Goal: Task Accomplishment & Management: Use online tool/utility

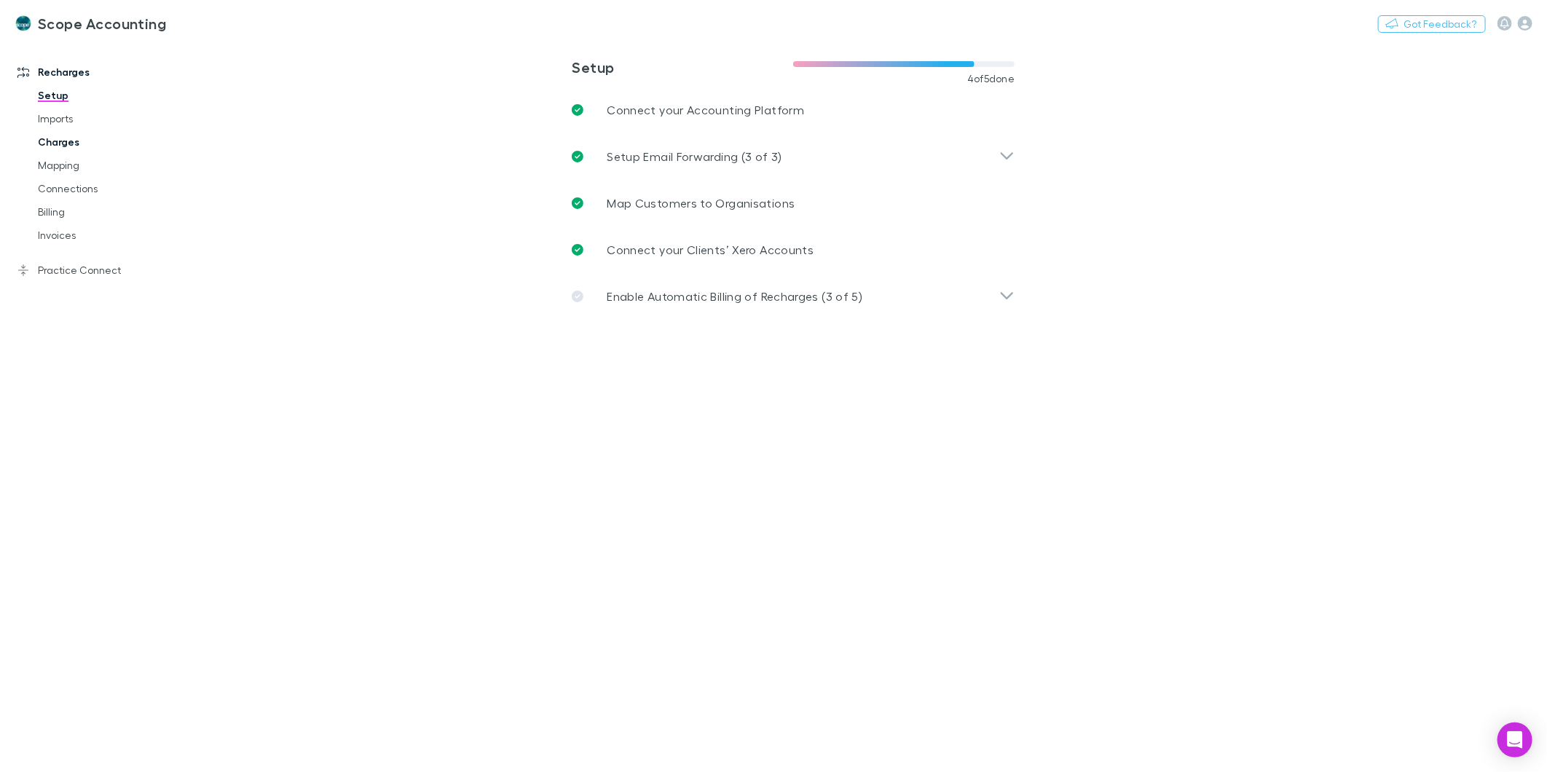
drag, startPoint x: 69, startPoint y: 163, endPoint x: 74, endPoint y: 144, distance: 20.3
click at [69, 163] on link "Mapping" at bounding box center [112, 165] width 178 height 23
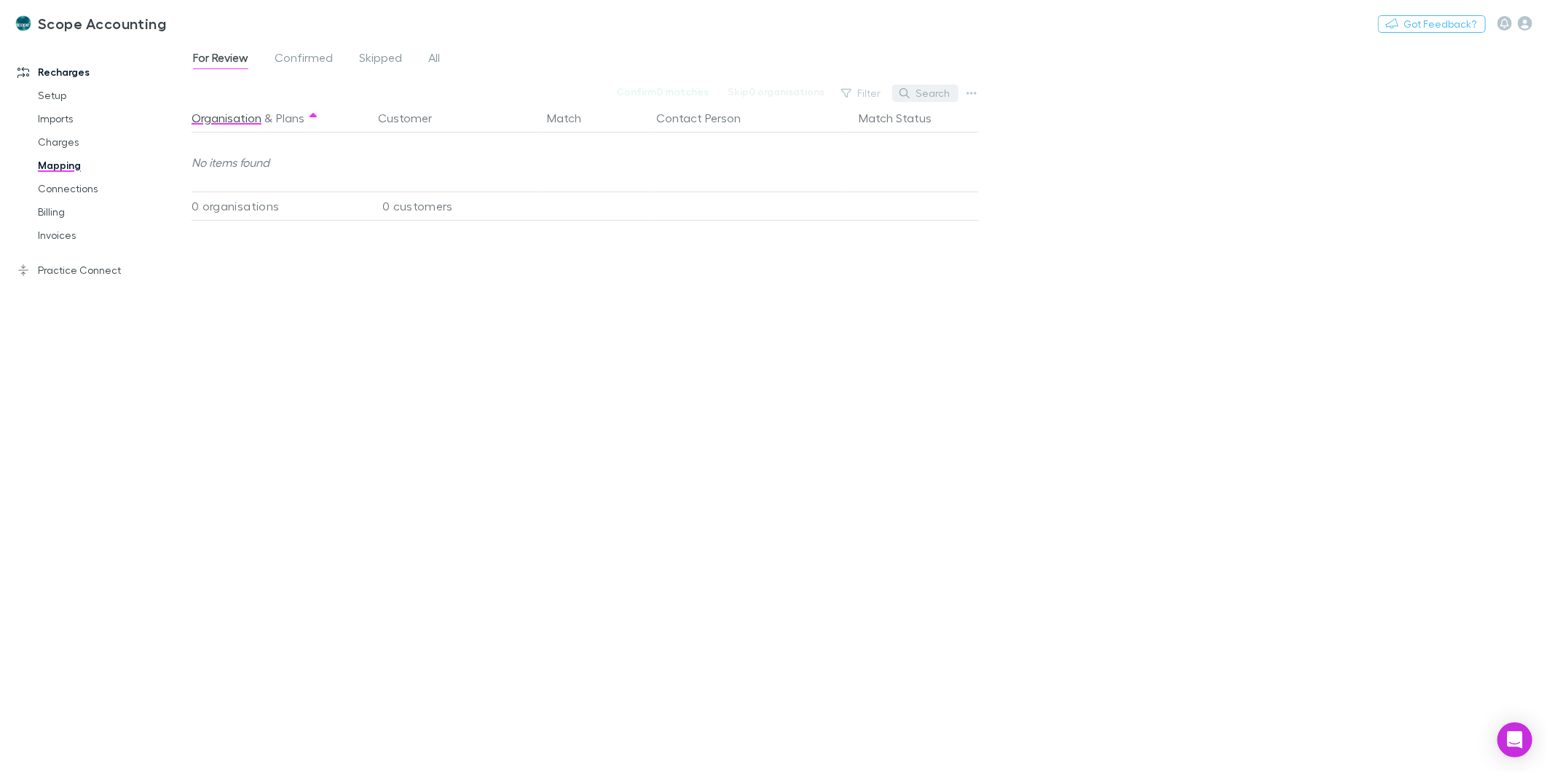
click at [922, 97] on button "Search" at bounding box center [925, 93] width 66 height 17
click at [441, 58] on div "For Review Confirmed Skipped All" at bounding box center [323, 59] width 262 height 23
click at [439, 58] on span "All" at bounding box center [434, 59] width 12 height 19
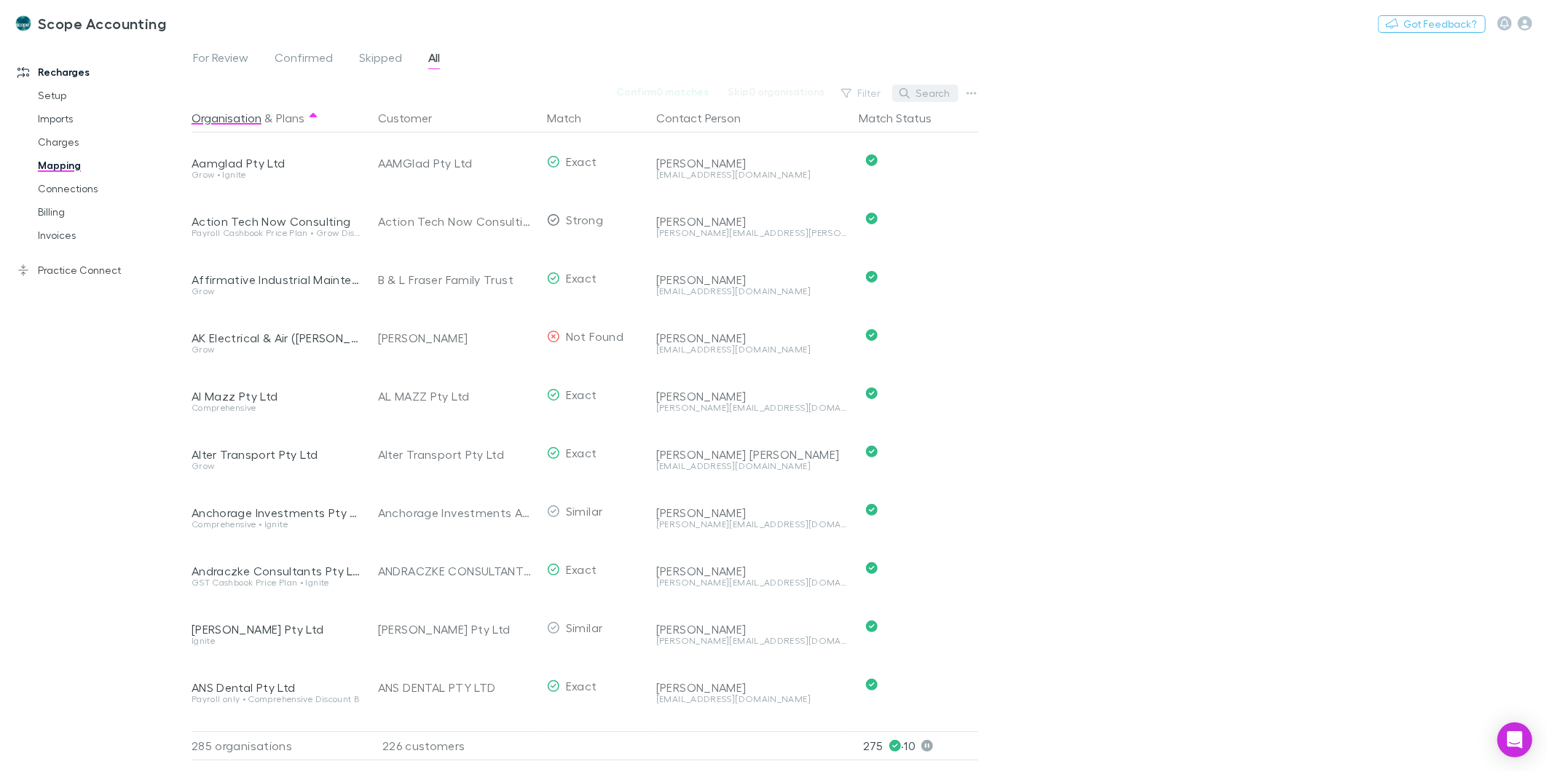
click at [927, 90] on button "Search" at bounding box center [925, 93] width 66 height 17
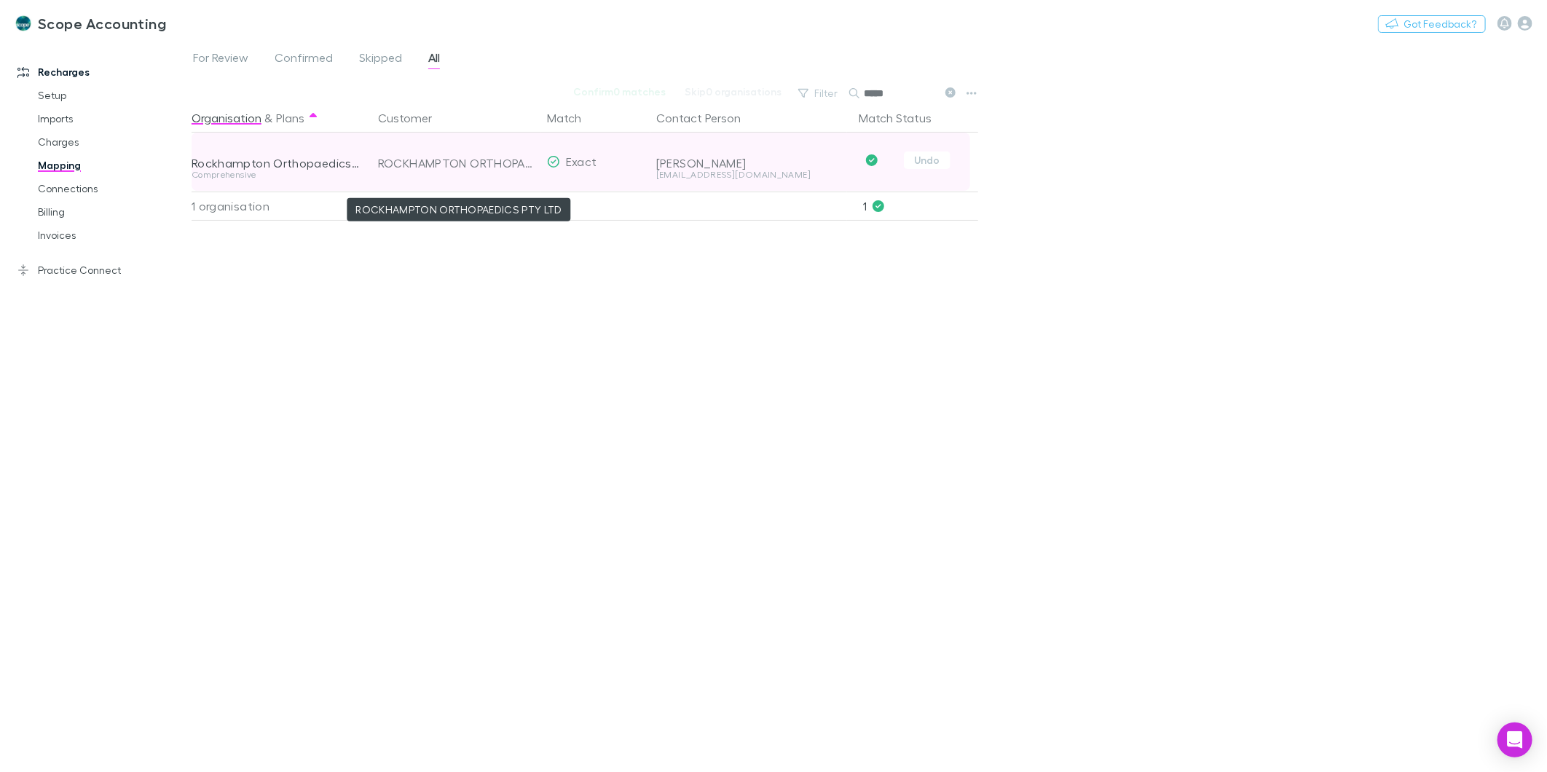
type input "*****"
click at [510, 162] on div "ROCKHAMPTON ORTHOPAEDICS PTY LTD" at bounding box center [456, 163] width 157 height 58
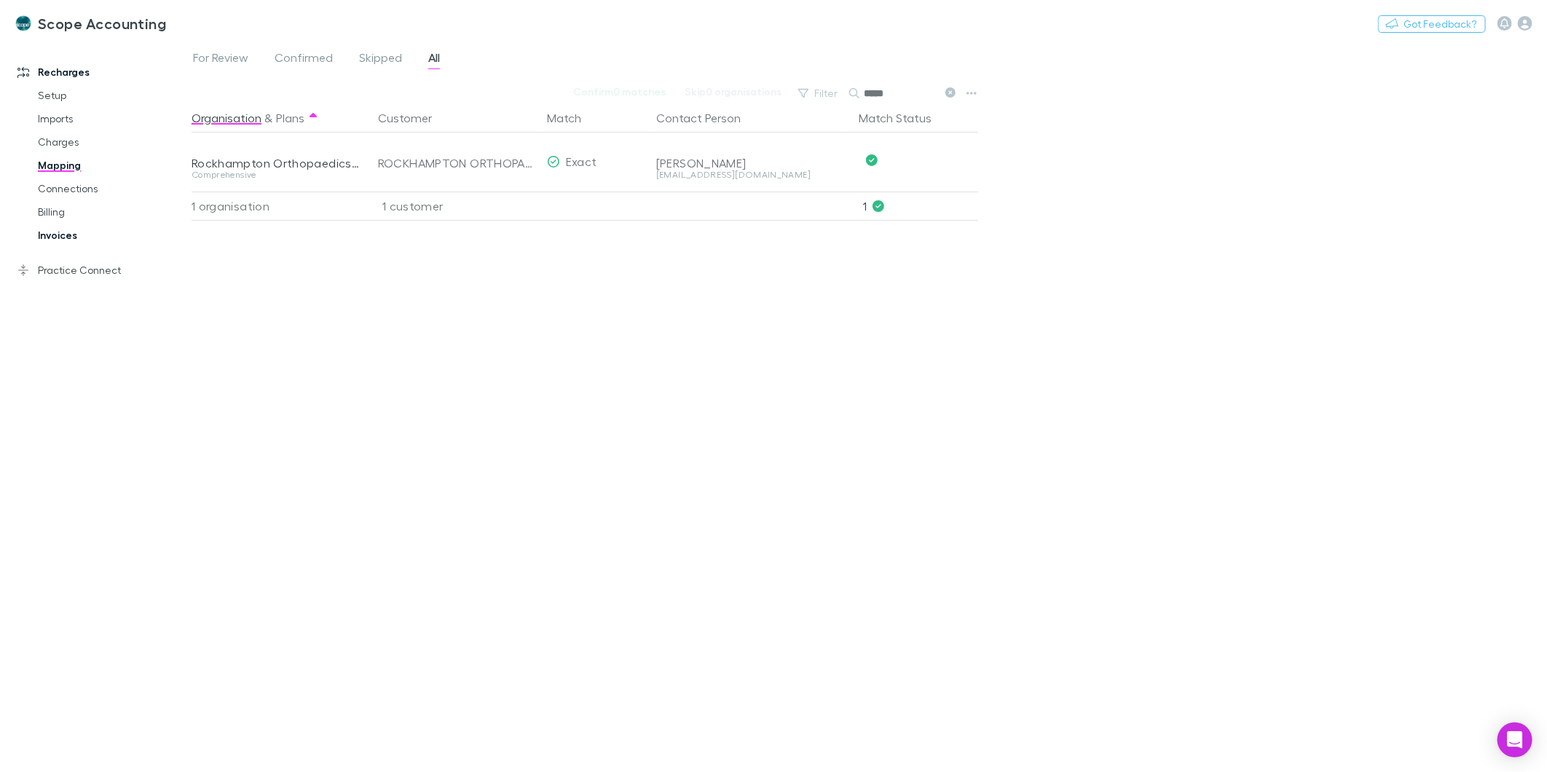
click at [64, 231] on link "Invoices" at bounding box center [112, 235] width 178 height 23
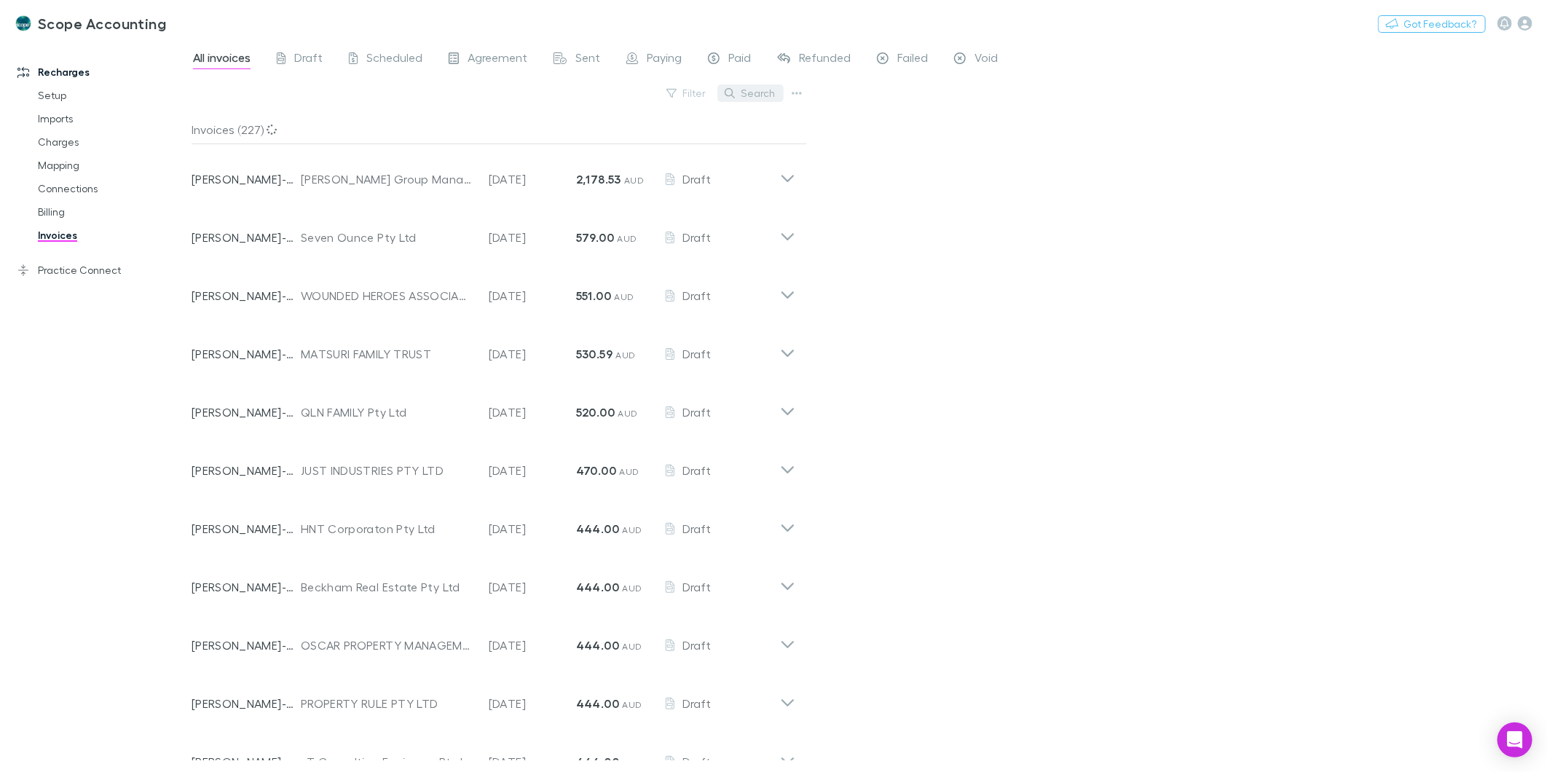
click at [749, 95] on button "Search" at bounding box center [751, 93] width 66 height 17
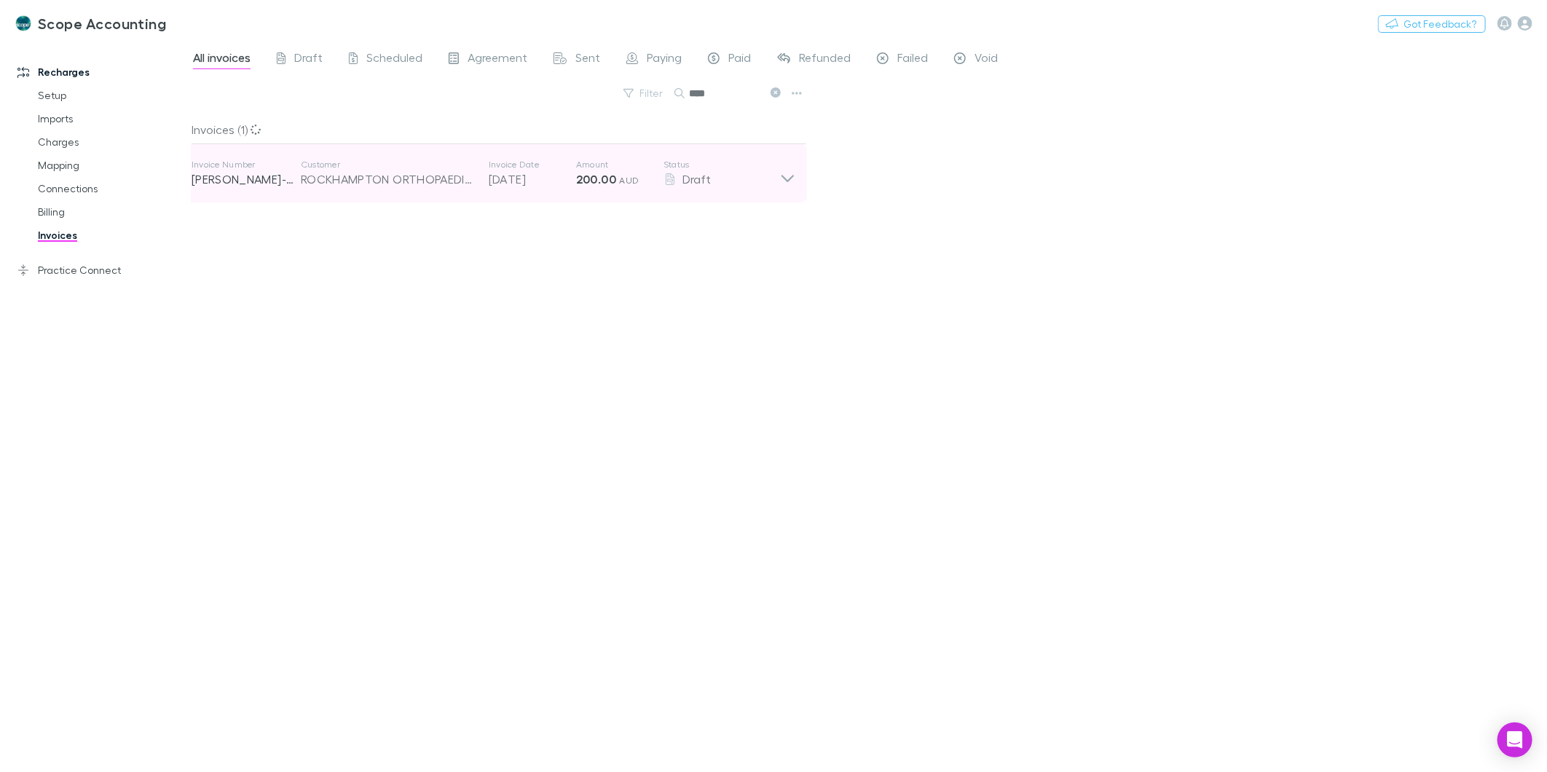
type input "****"
click at [788, 183] on icon at bounding box center [787, 173] width 15 height 29
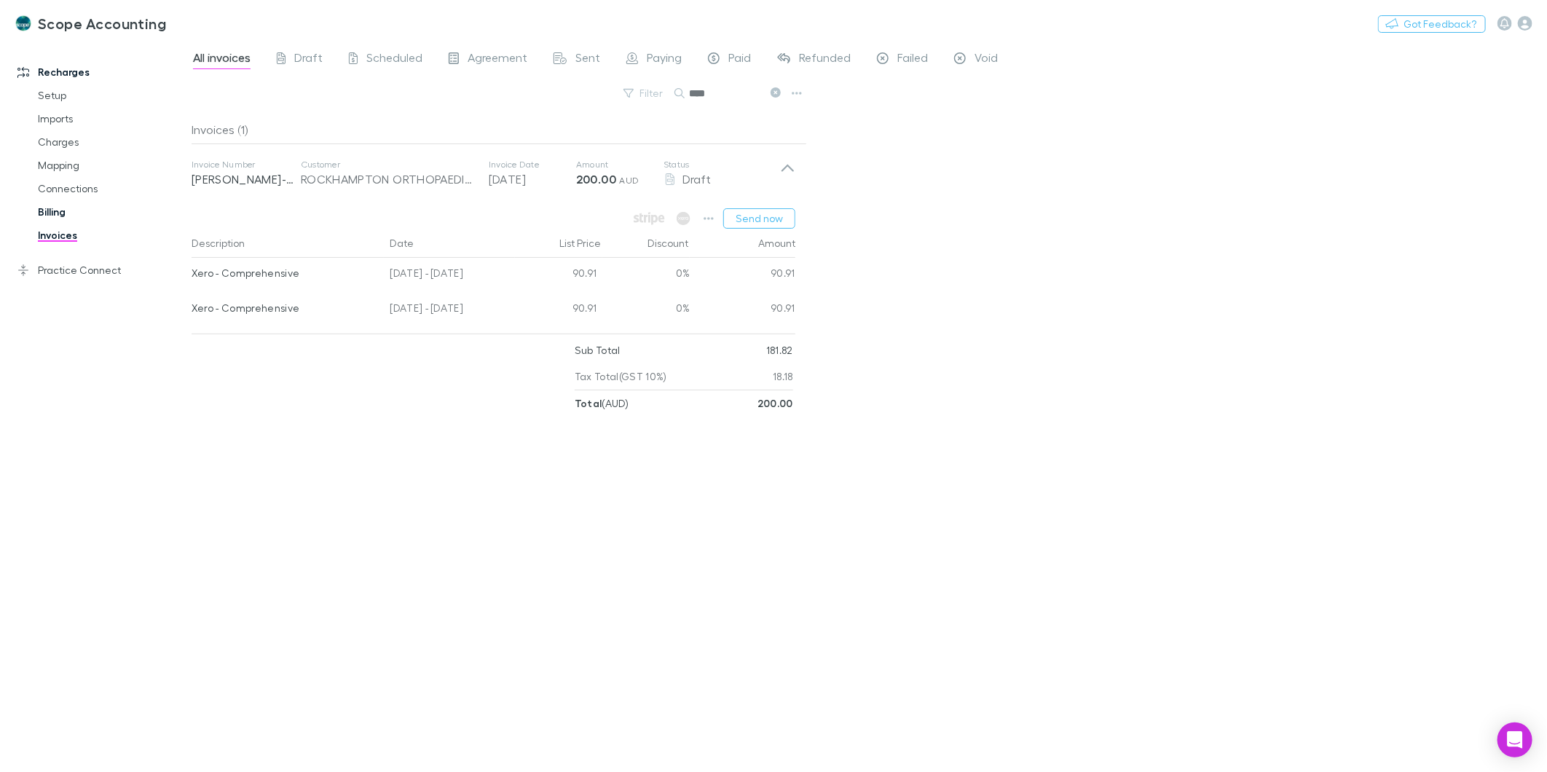
click at [44, 212] on link "Billing" at bounding box center [112, 211] width 178 height 23
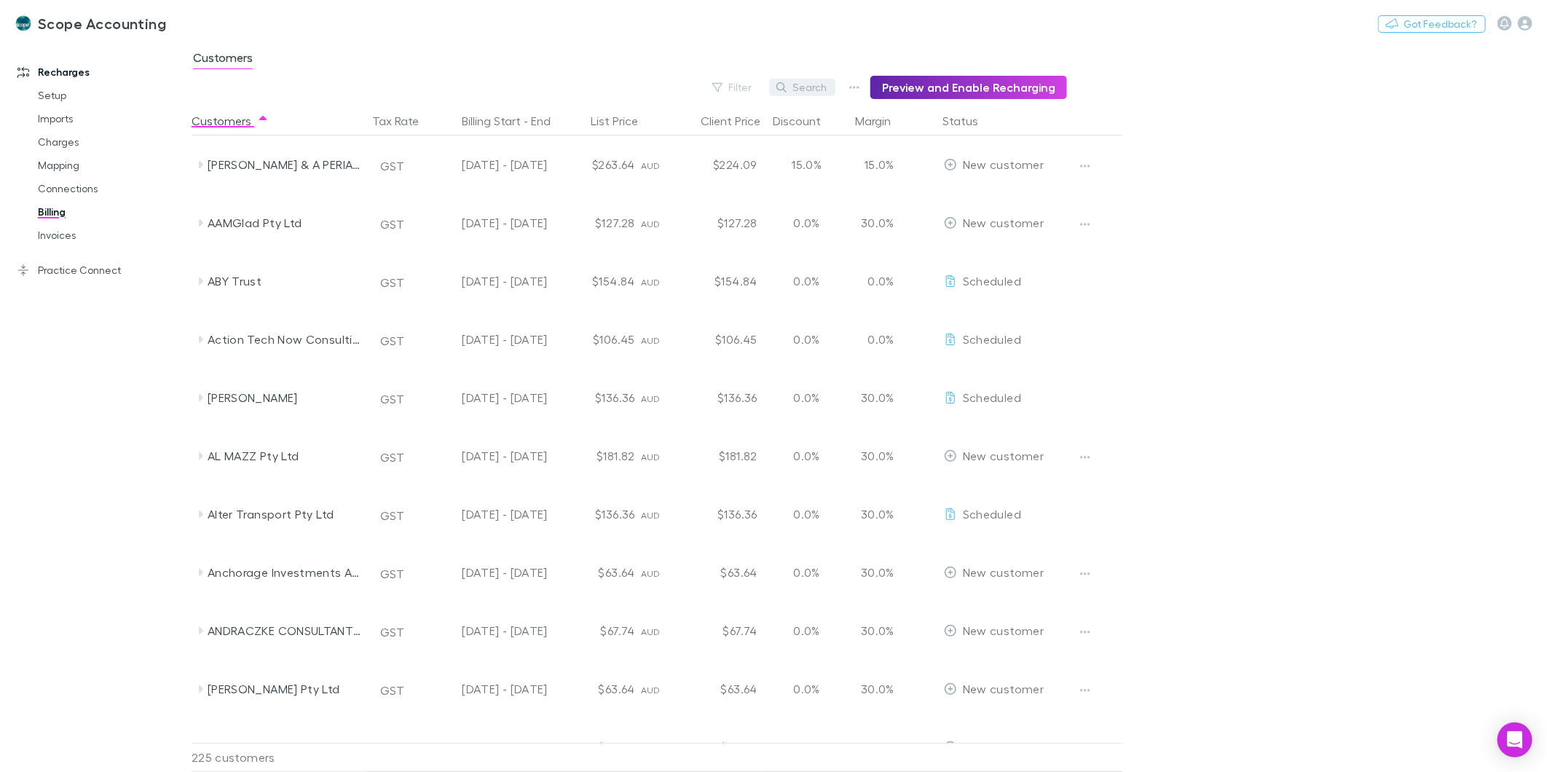
click at [817, 93] on button "Search" at bounding box center [802, 87] width 66 height 17
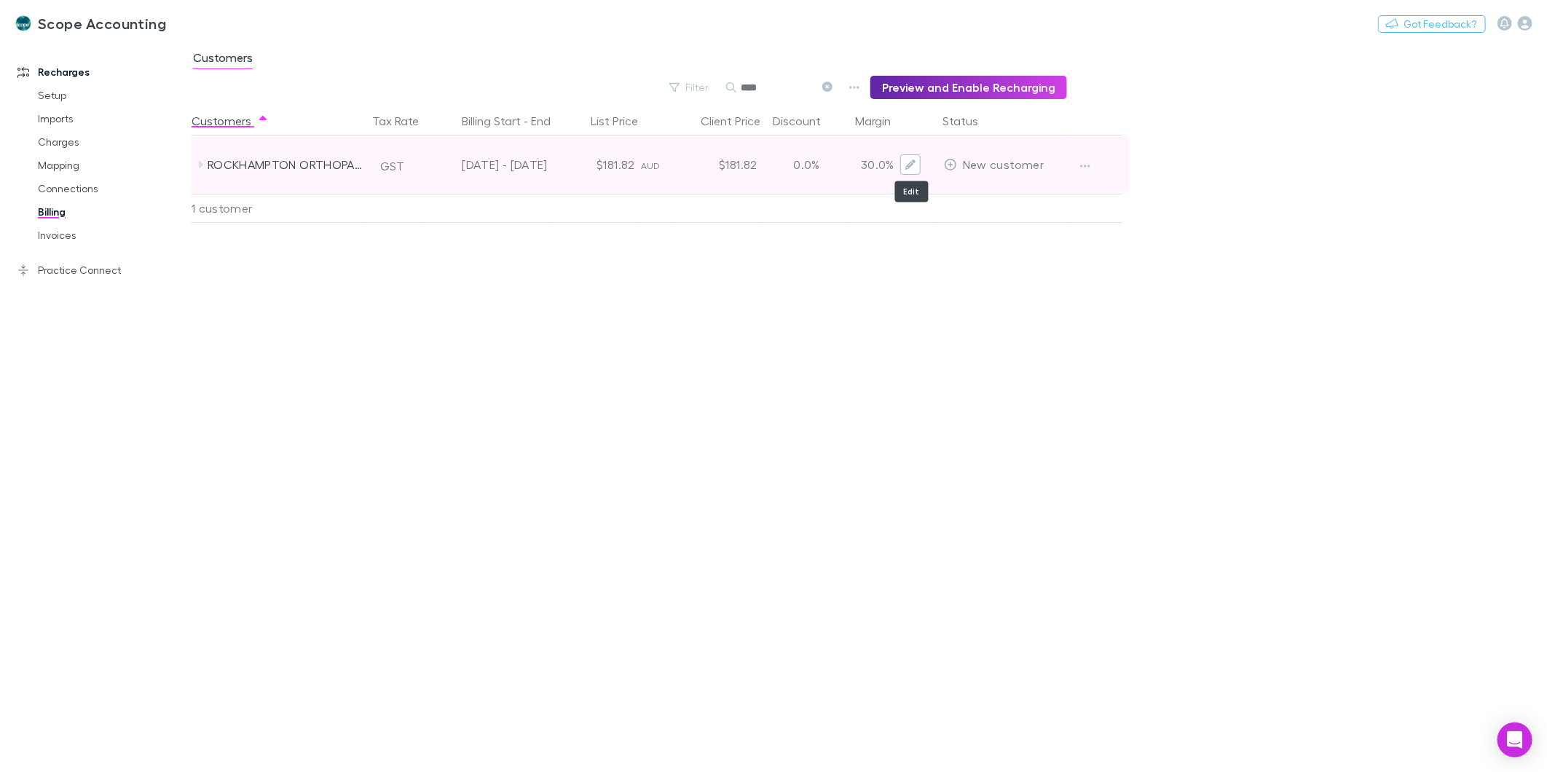
type input "****"
click at [911, 165] on icon "Edit" at bounding box center [911, 165] width 10 height 10
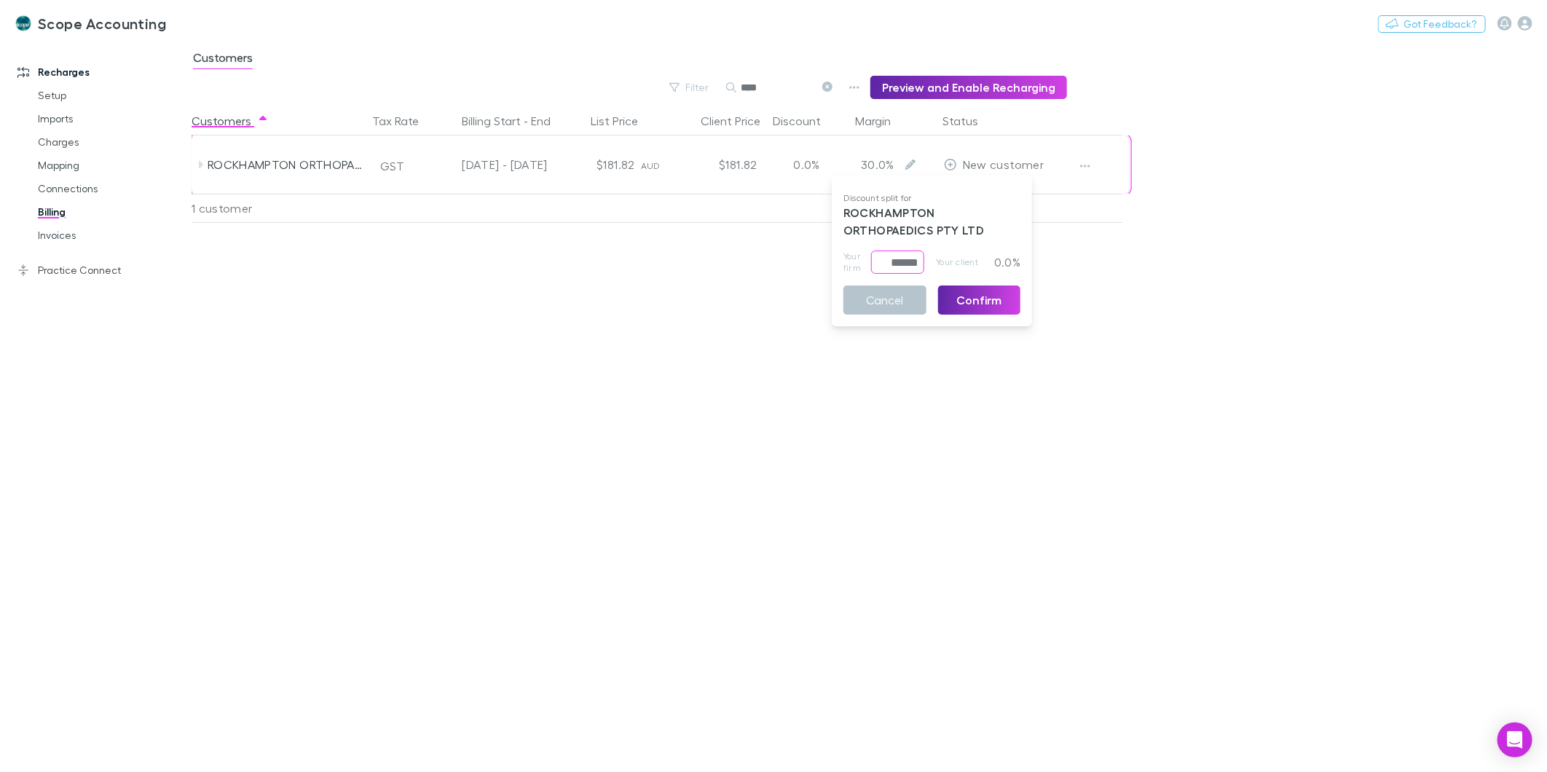
drag, startPoint x: 883, startPoint y: 256, endPoint x: 927, endPoint y: 260, distance: 43.9
click at [927, 260] on div "Your firm ****** ​ Your client 0.0%" at bounding box center [932, 262] width 177 height 23
type input "*****"
click at [1000, 314] on button "Confirm" at bounding box center [979, 300] width 83 height 29
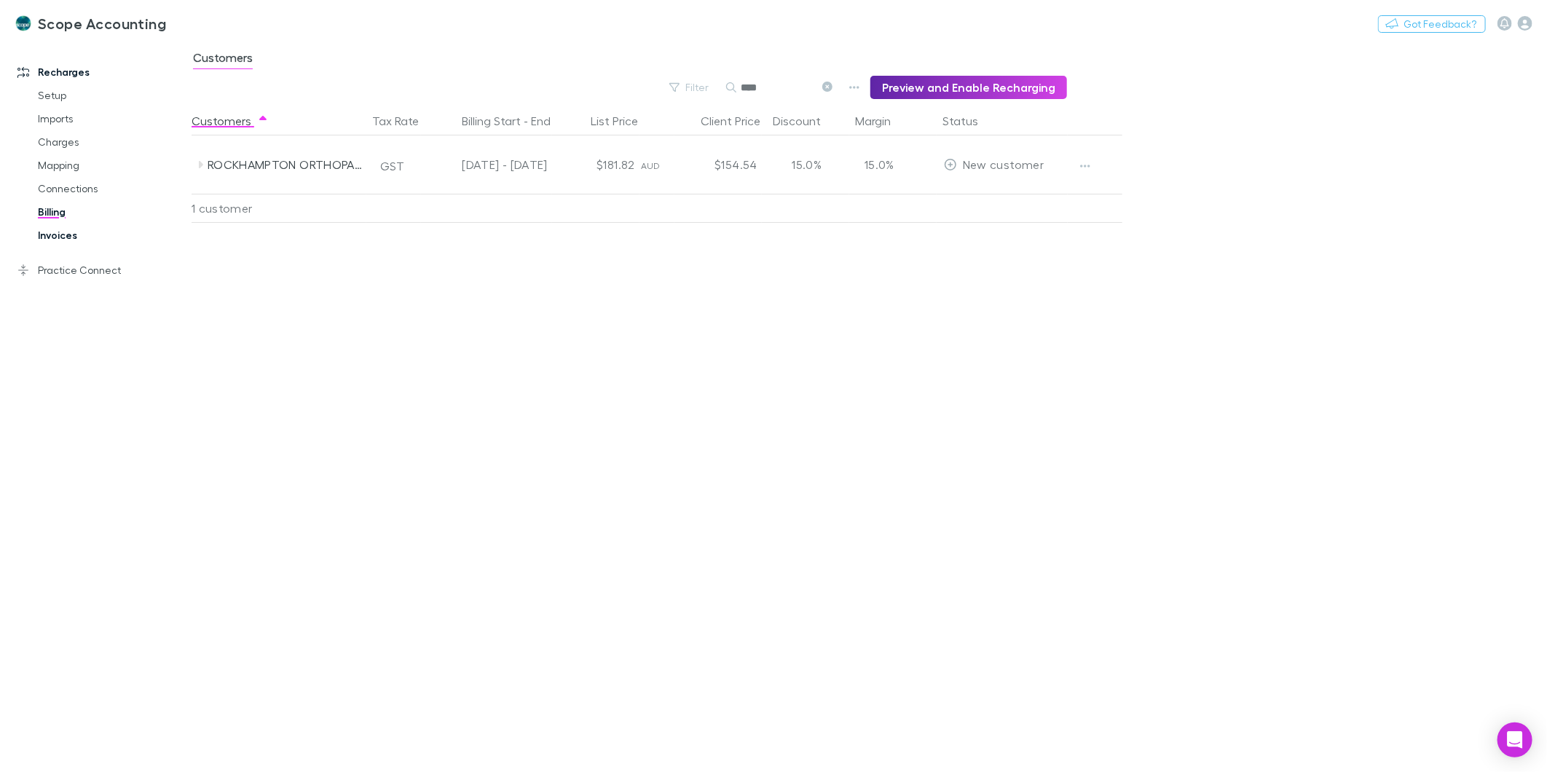
click at [39, 237] on link "Invoices" at bounding box center [112, 235] width 178 height 23
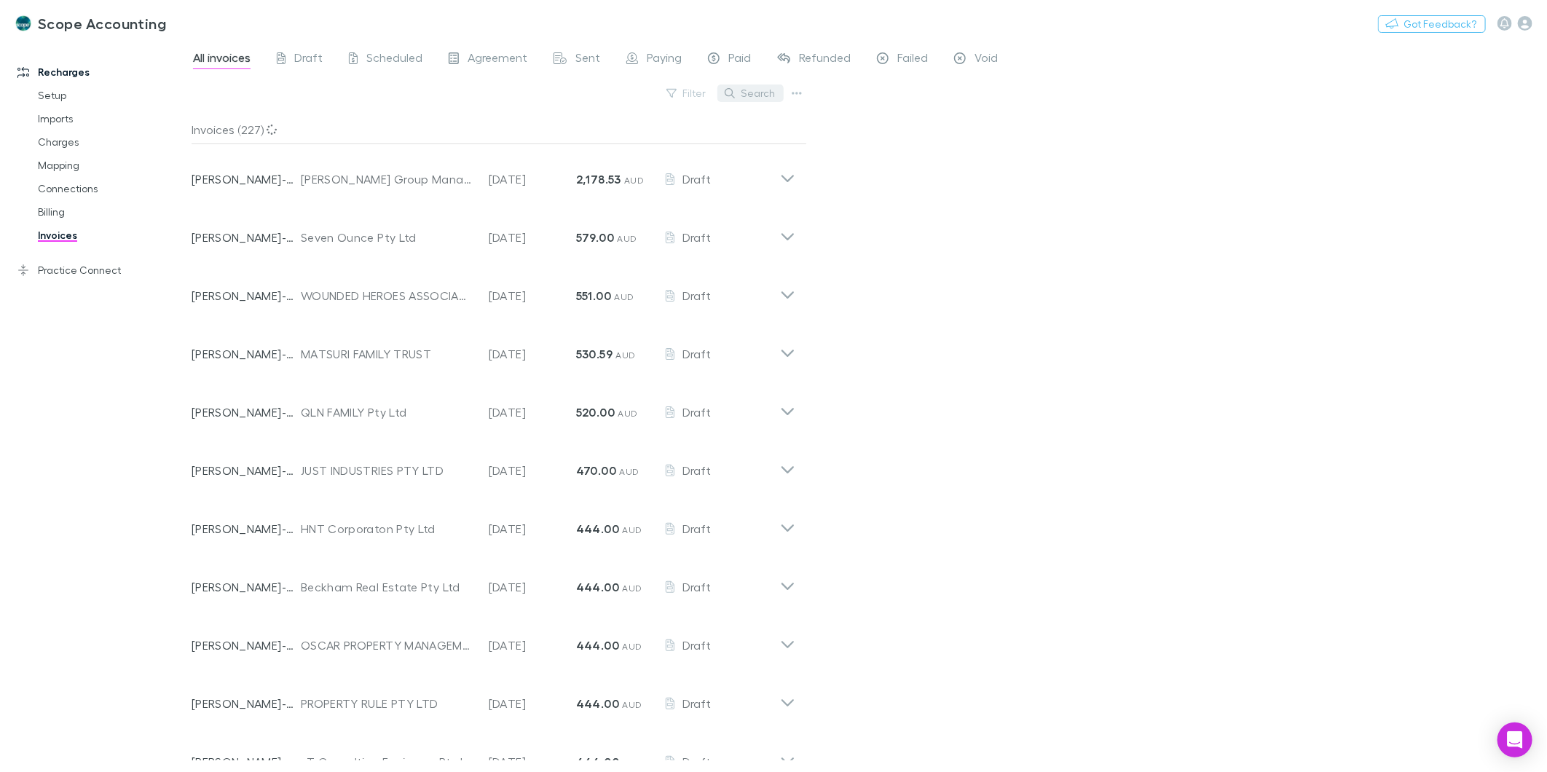
click at [729, 98] on button "Search" at bounding box center [751, 93] width 66 height 17
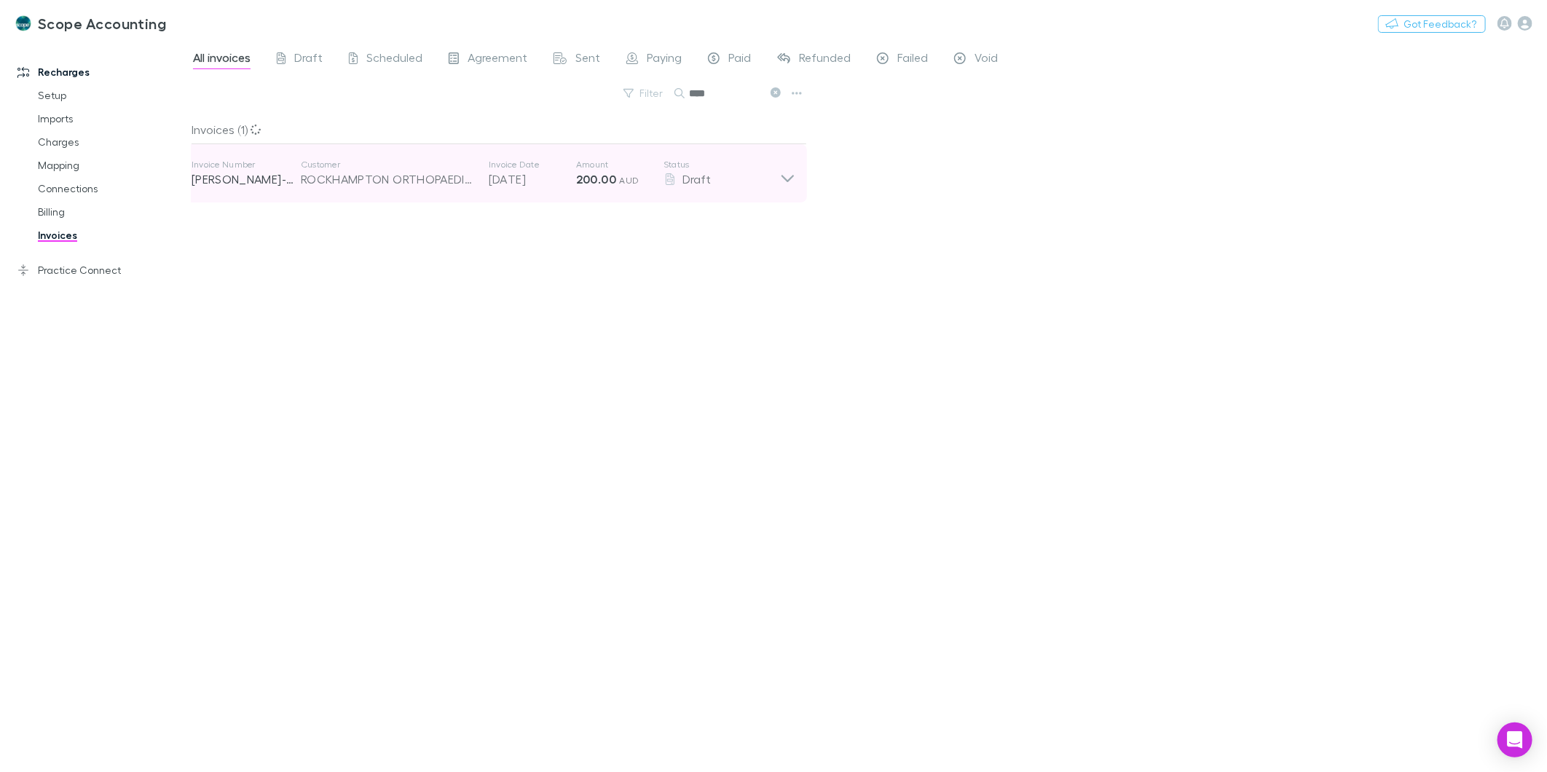
type input "****"
click at [794, 178] on icon at bounding box center [787, 173] width 15 height 29
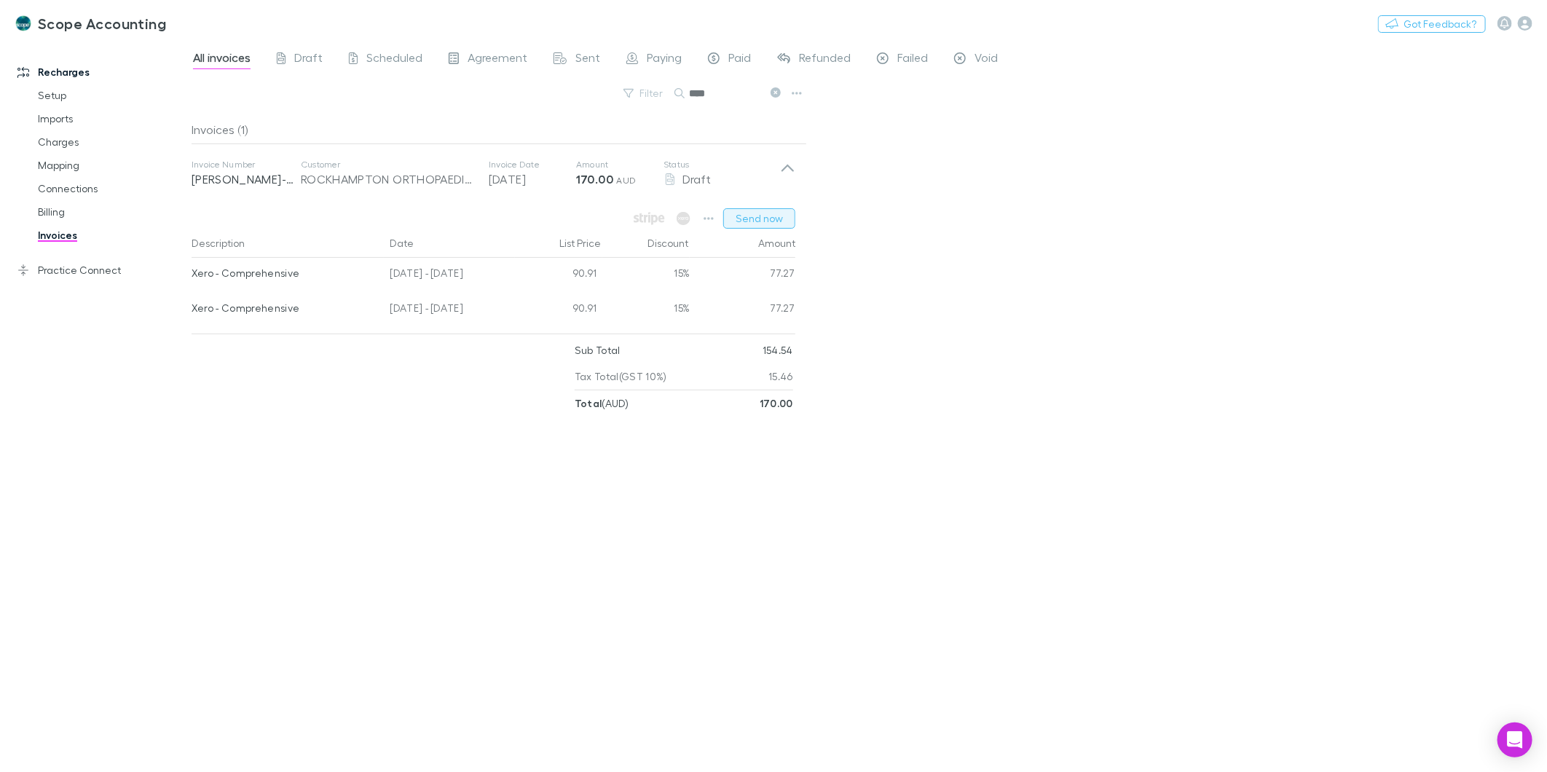
click at [760, 221] on button "Send now" at bounding box center [759, 218] width 72 height 20
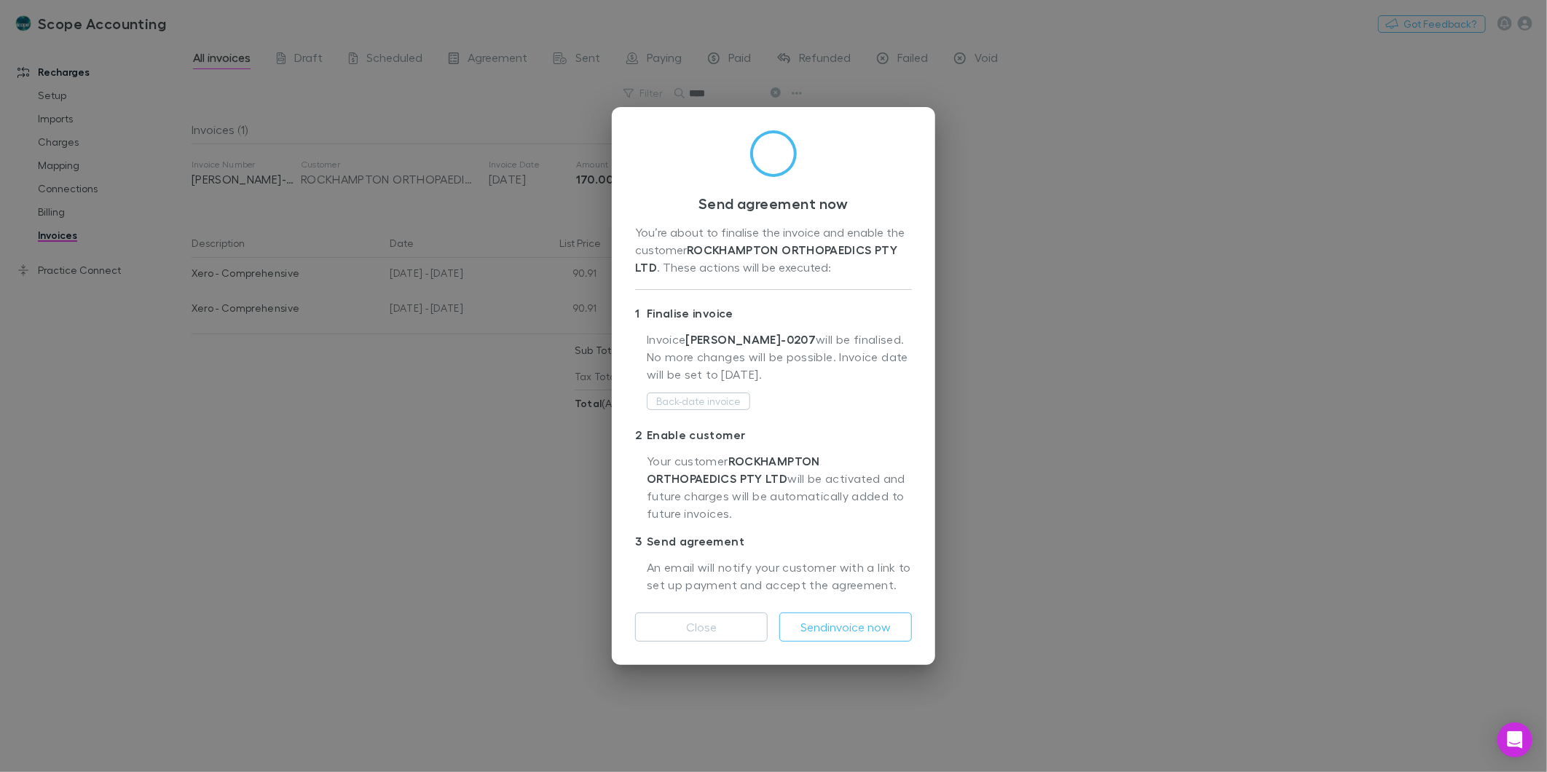
click at [515, 169] on div "Send agreement now You’re about to finalise the invoice and enable the customer…" at bounding box center [773, 386] width 1547 height 772
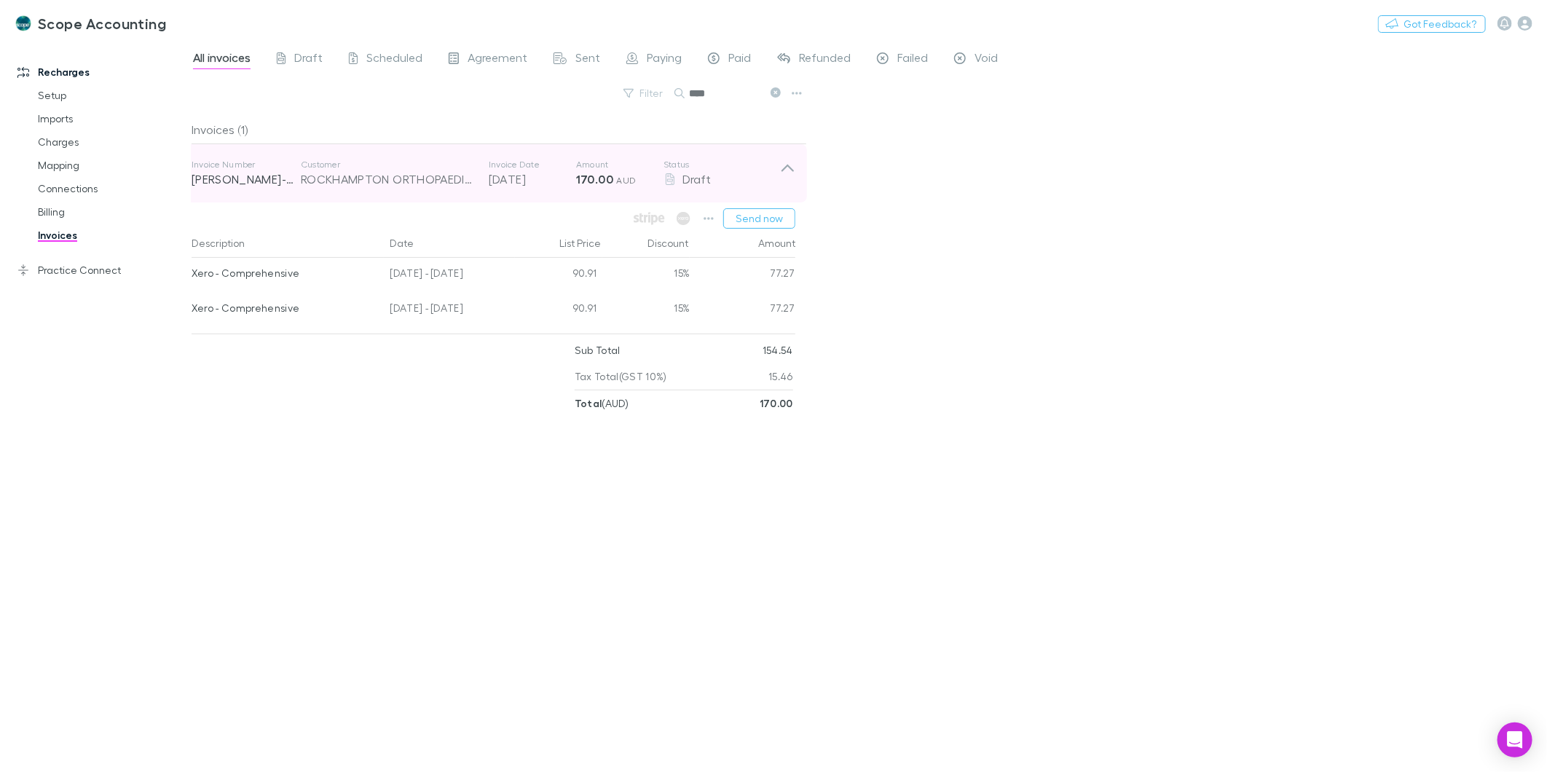
click at [540, 178] on p "[DATE]" at bounding box center [532, 178] width 87 height 17
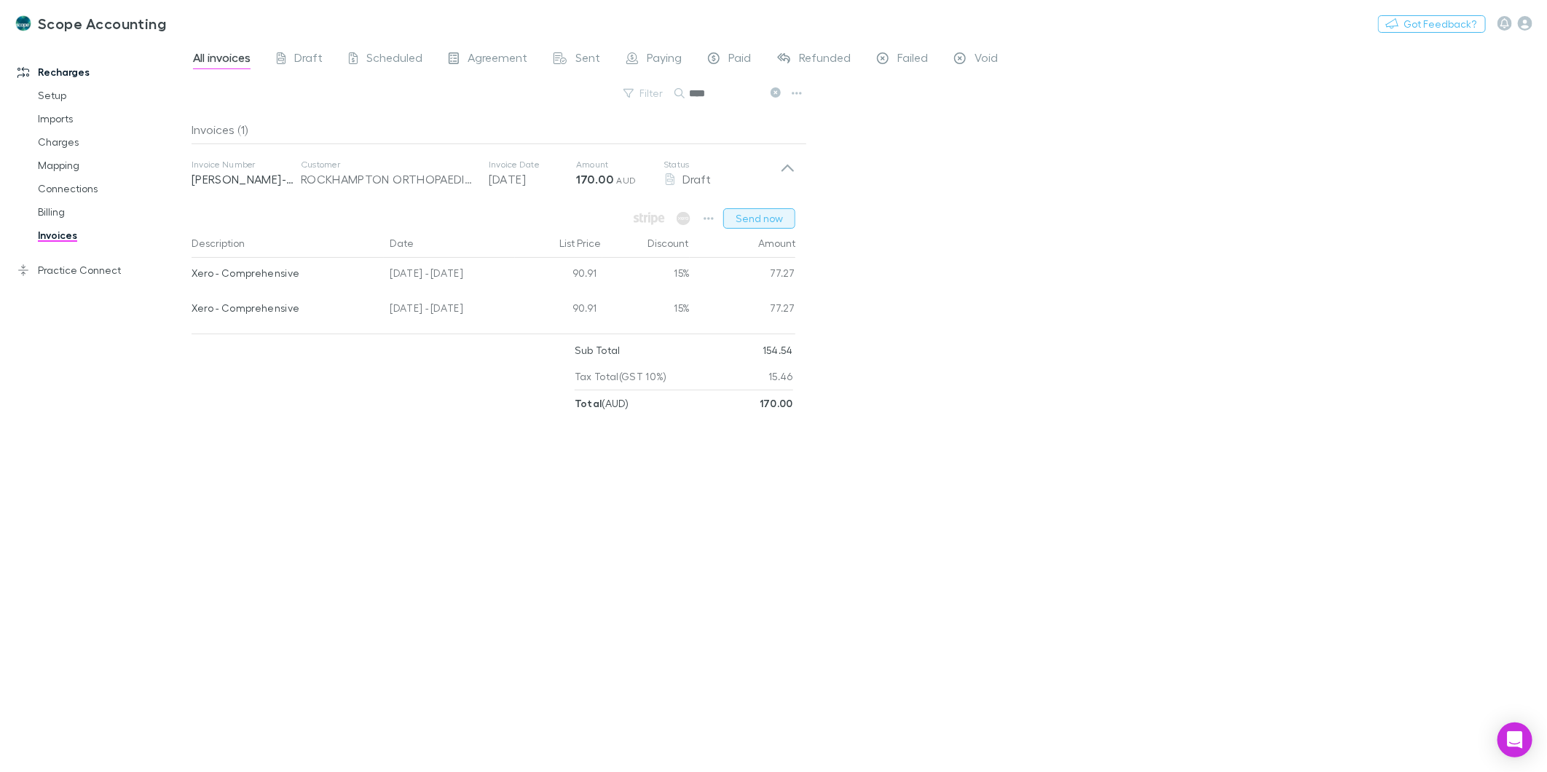
click at [747, 223] on button "Send now" at bounding box center [759, 218] width 72 height 20
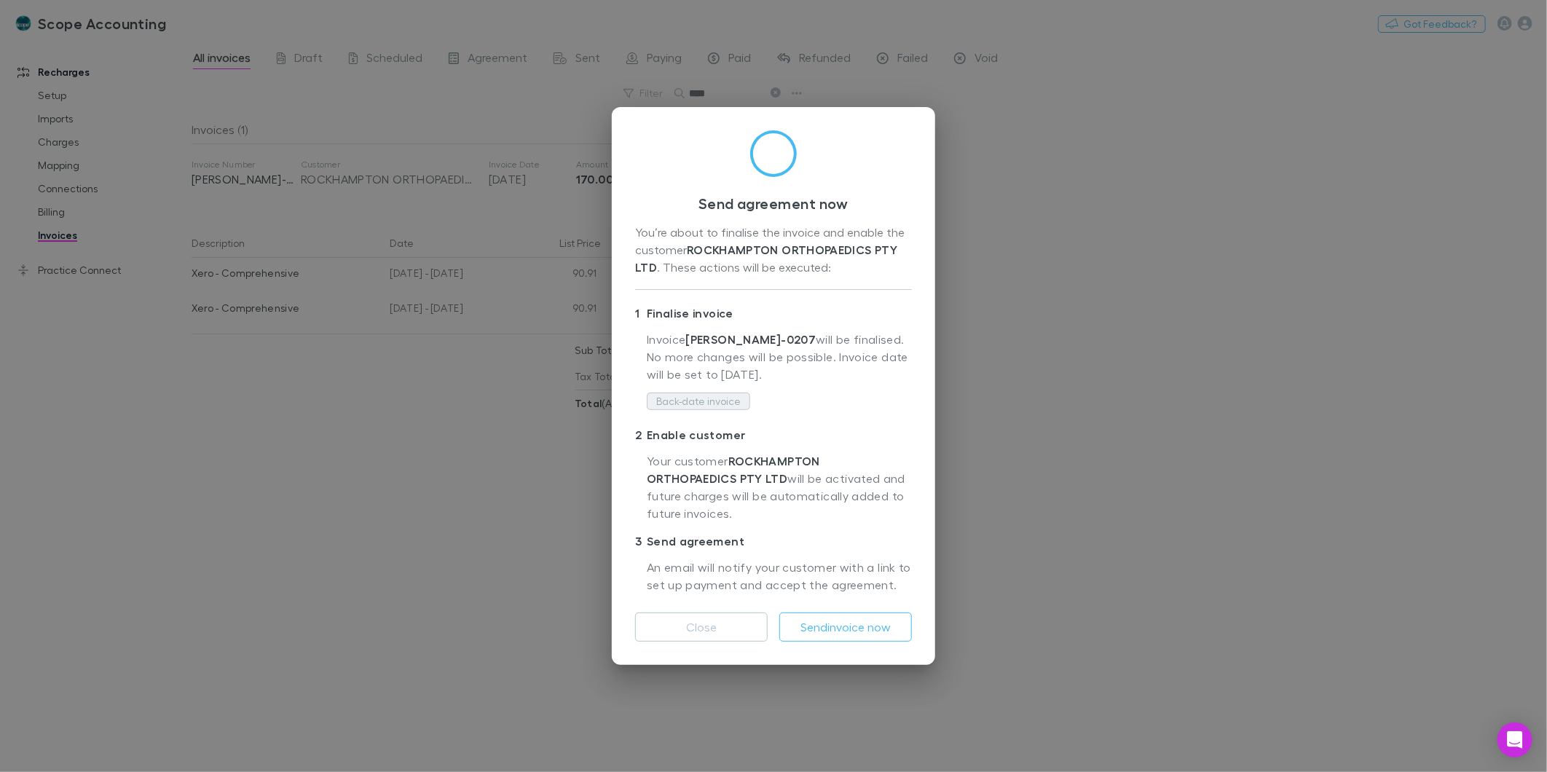
click at [703, 408] on button "Back-date invoice" at bounding box center [698, 401] width 103 height 17
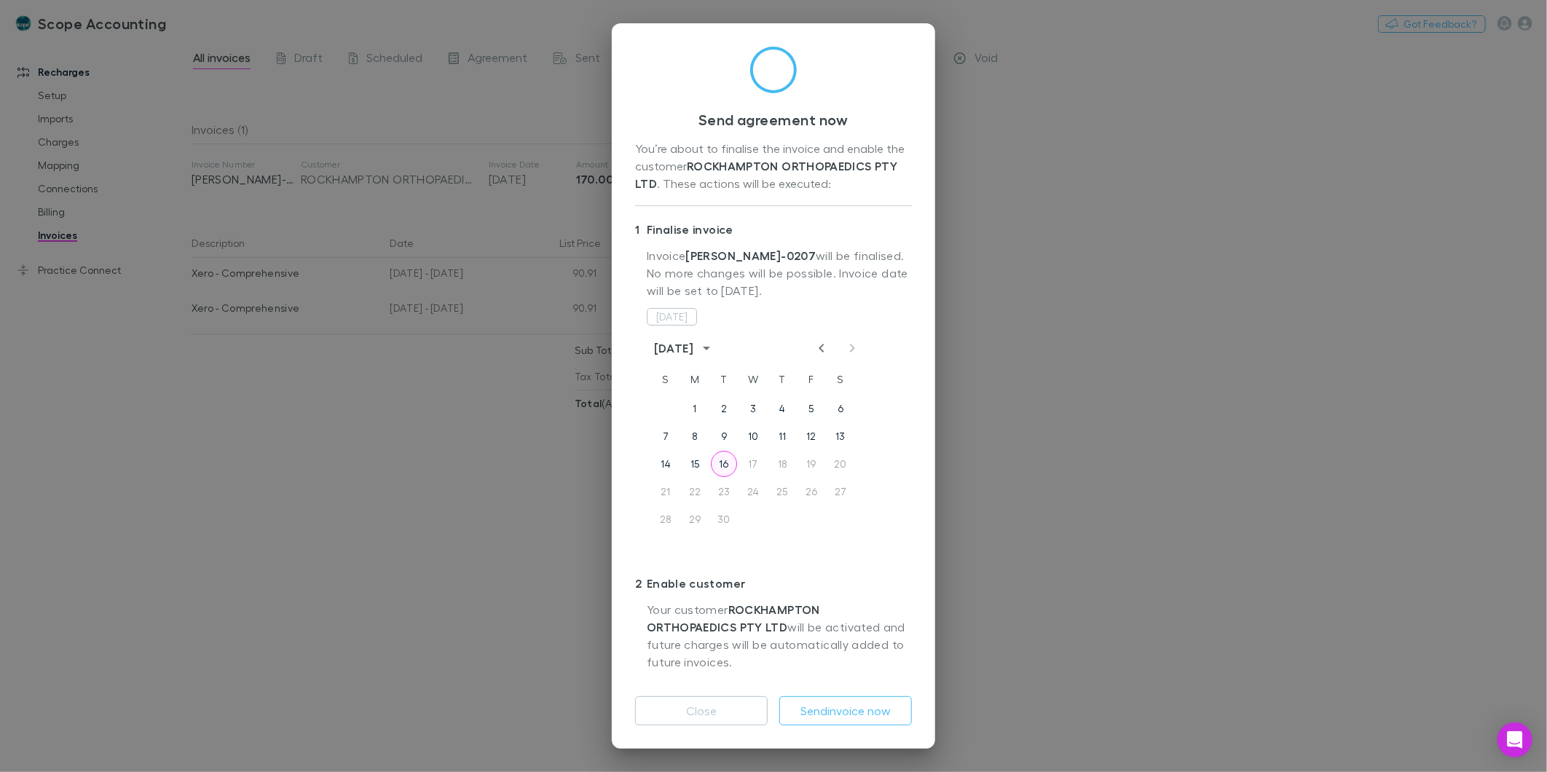
click at [727, 463] on button "16" at bounding box center [724, 464] width 26 height 26
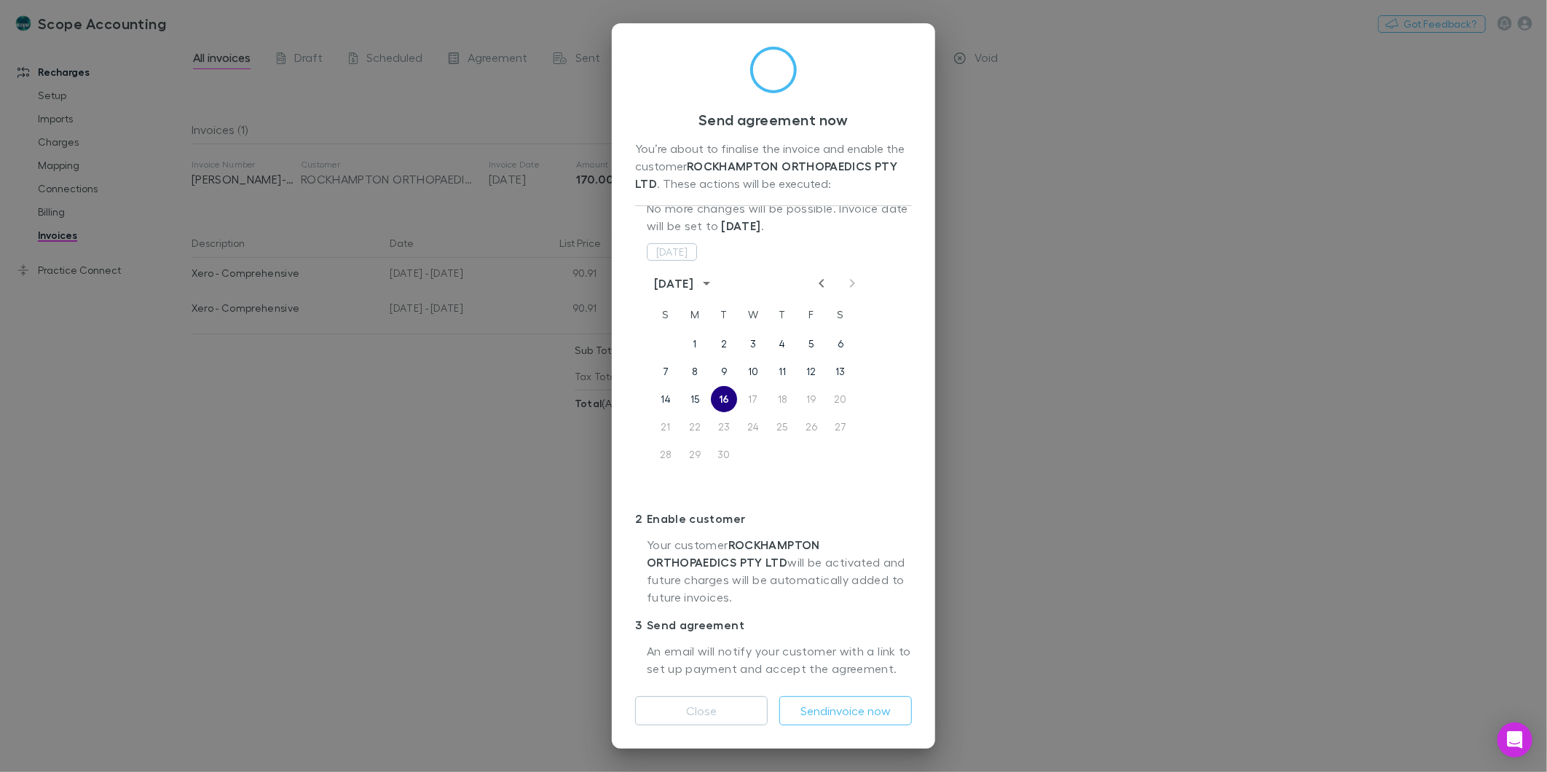
scroll to position [82, 0]
click at [820, 705] on button "Send invoice now" at bounding box center [846, 710] width 133 height 29
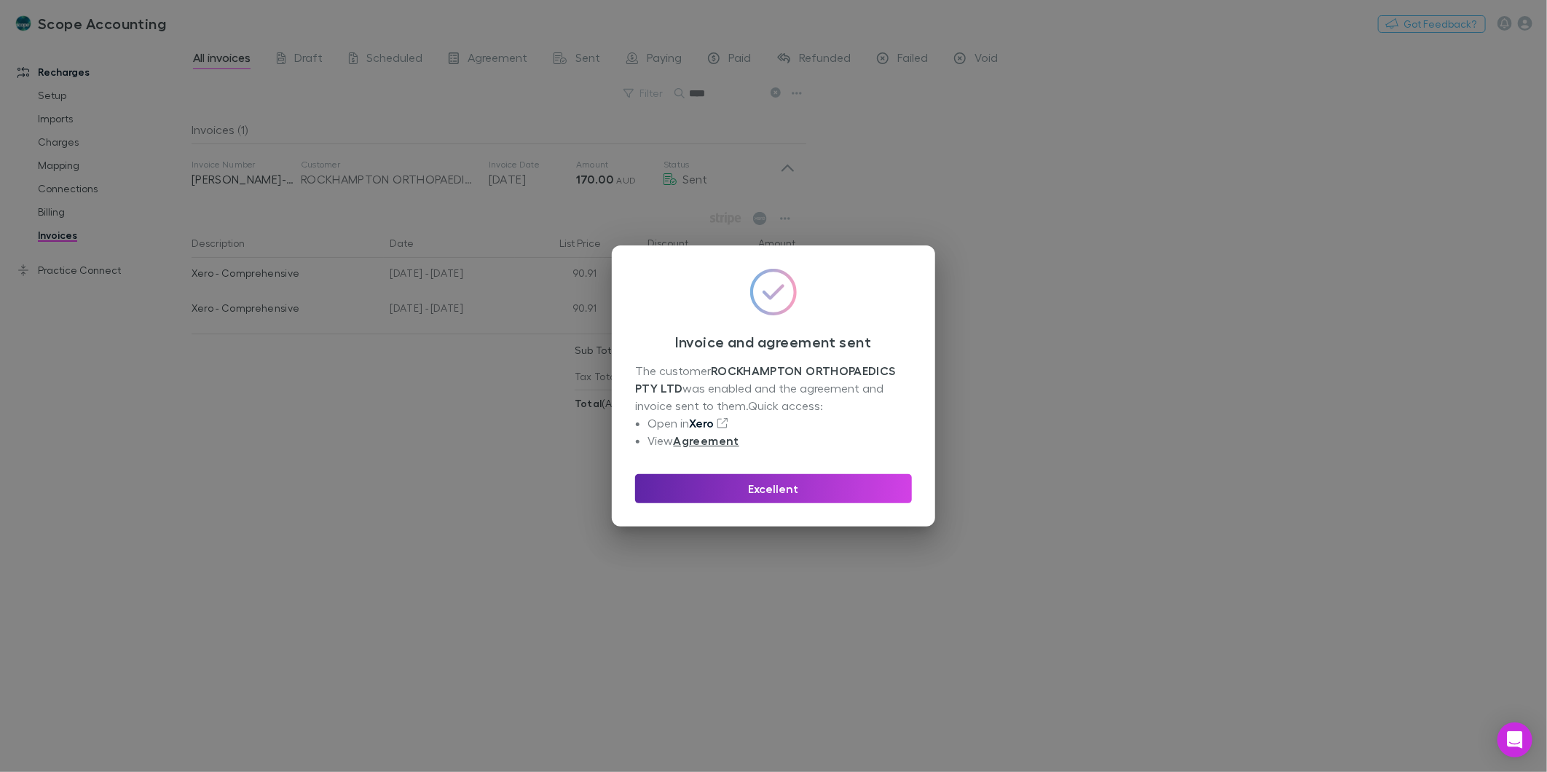
click at [715, 425] on link "Xero" at bounding box center [702, 423] width 25 height 15
click at [776, 493] on button "Excellent" at bounding box center [773, 488] width 277 height 29
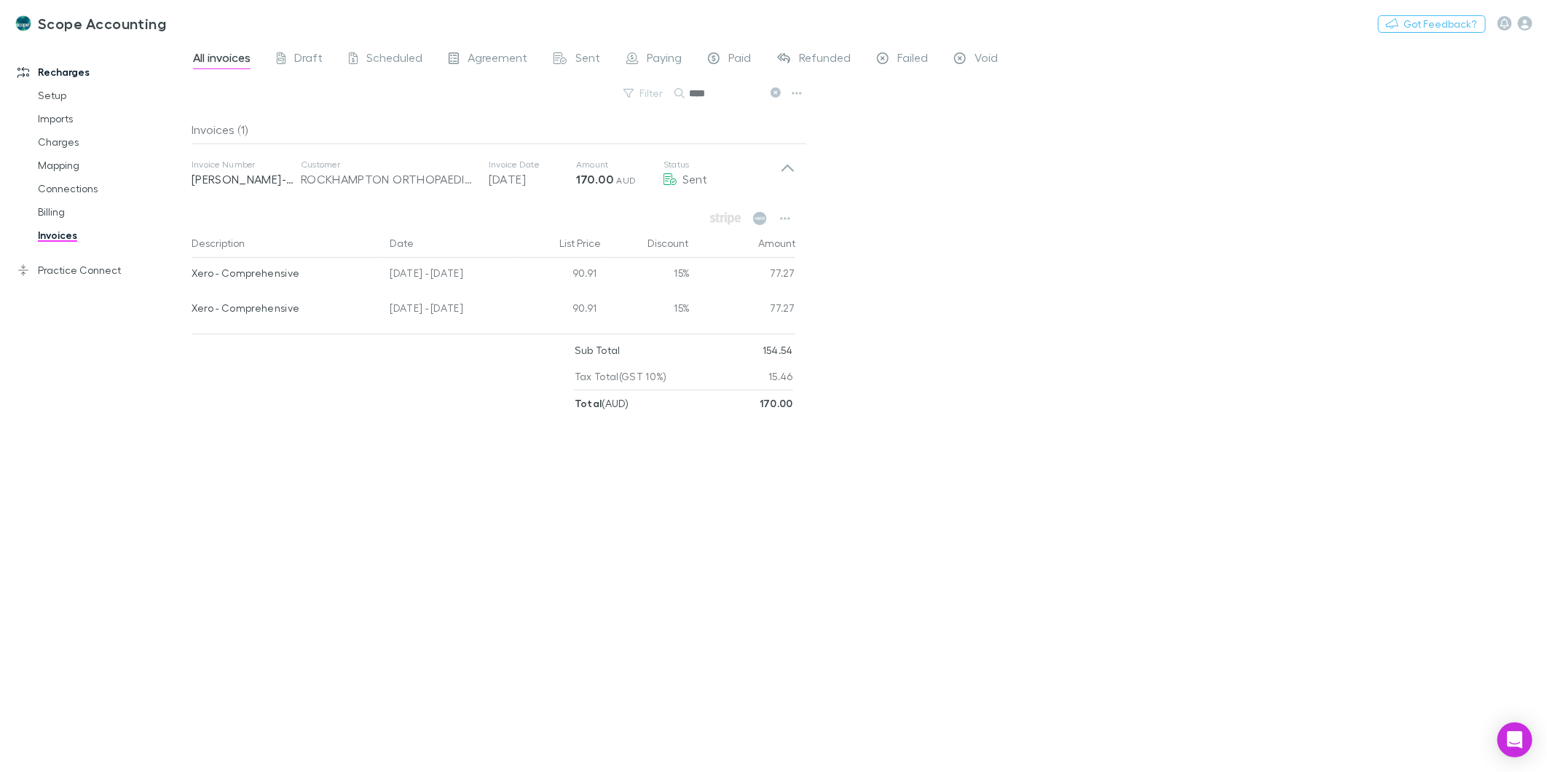
drag, startPoint x: 55, startPoint y: 207, endPoint x: 9, endPoint y: 207, distance: 45.2
click at [55, 207] on link "Billing" at bounding box center [112, 211] width 178 height 23
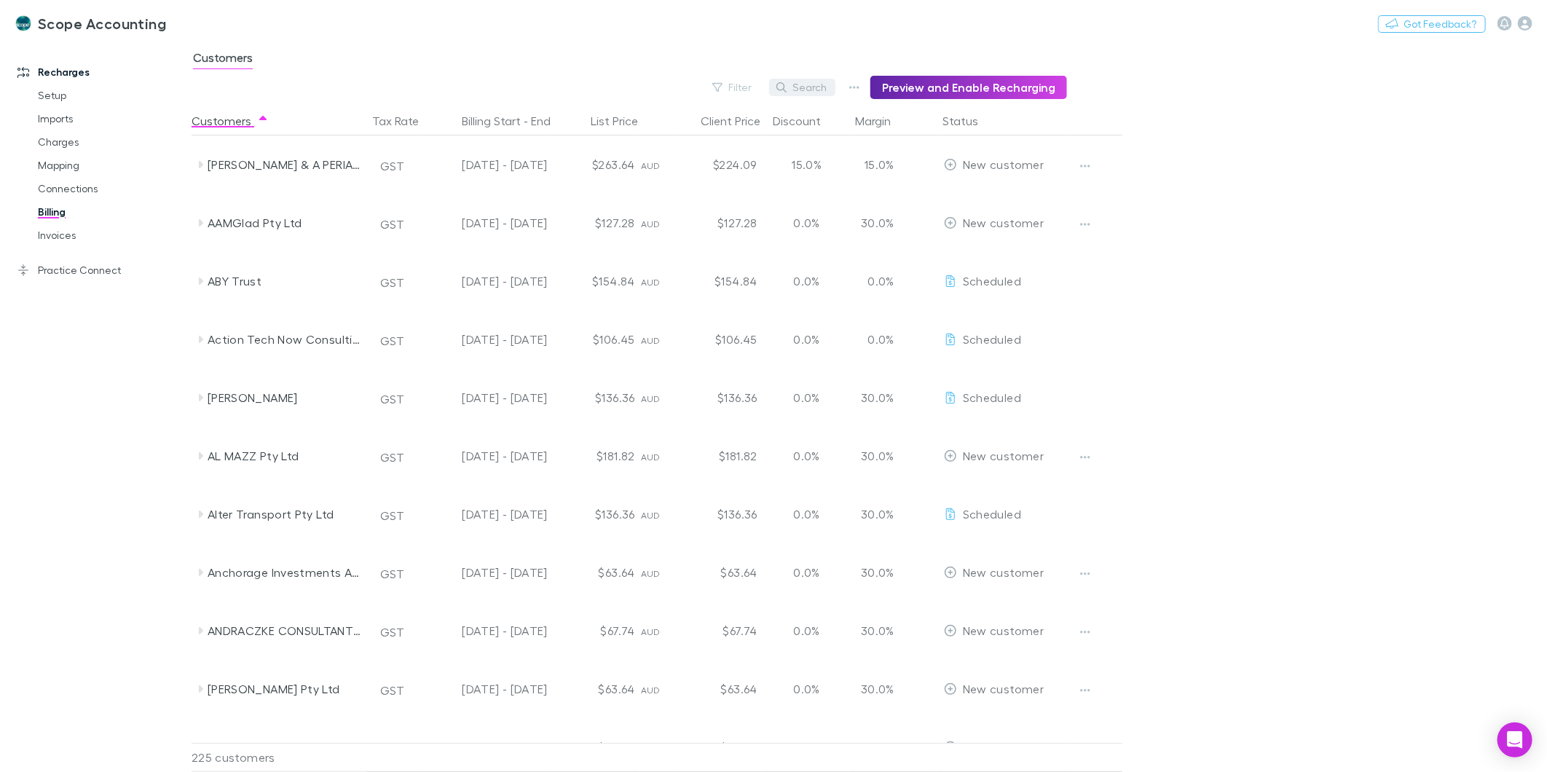
click at [799, 90] on button "Search" at bounding box center [802, 87] width 66 height 17
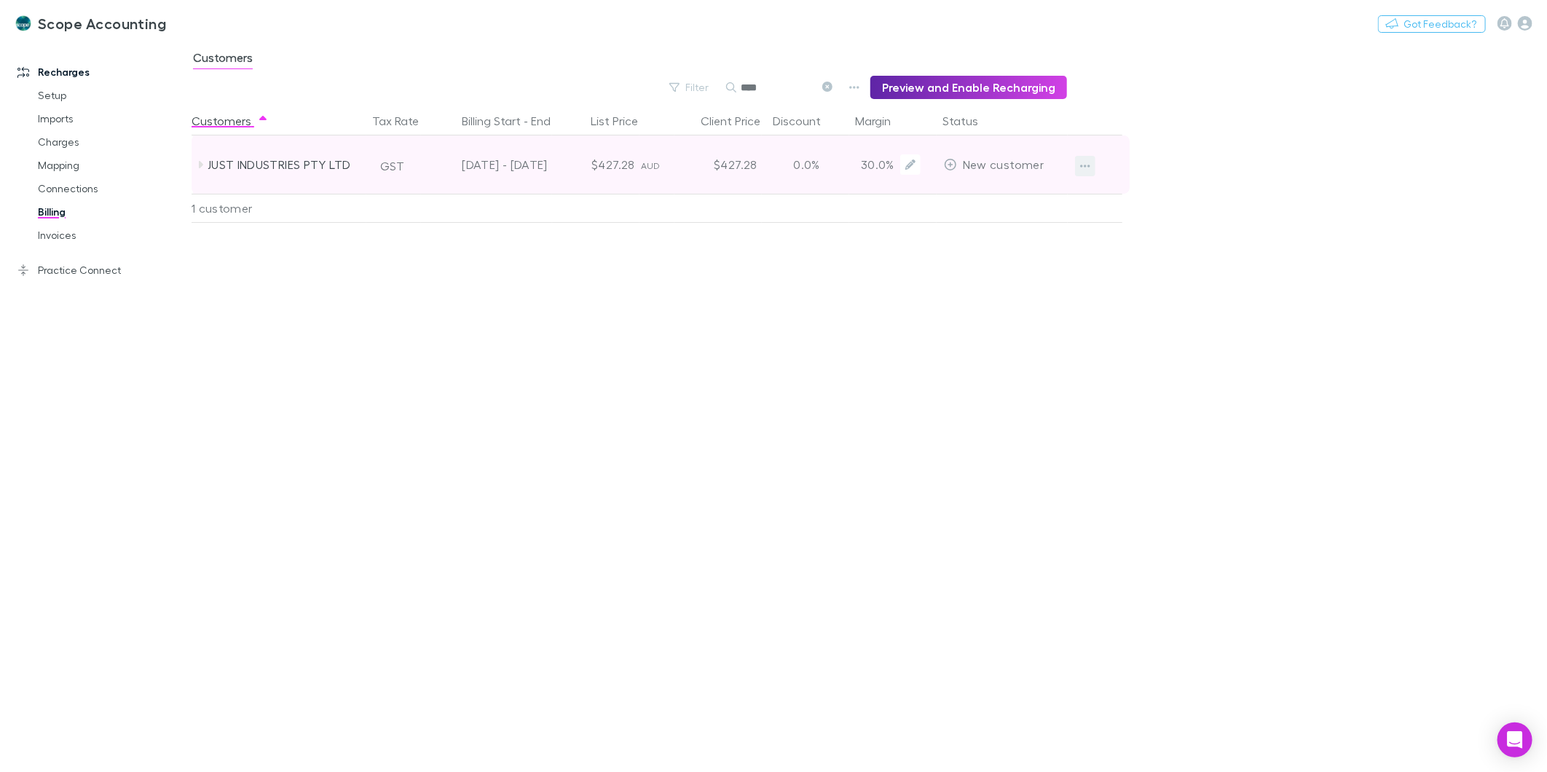
type input "****"
click at [1091, 160] on button "button" at bounding box center [1085, 166] width 20 height 20
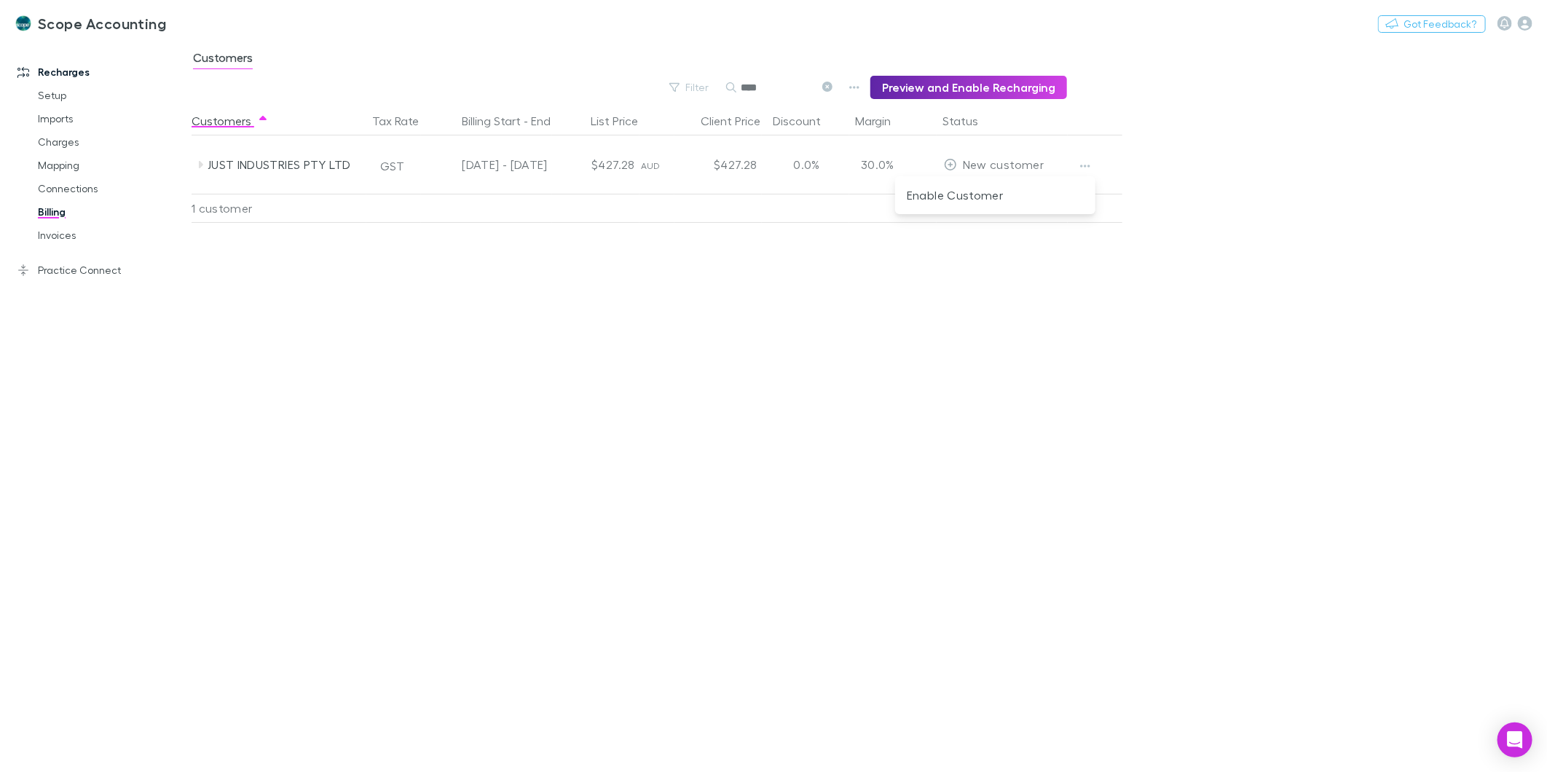
click at [984, 158] on div at bounding box center [773, 386] width 1547 height 772
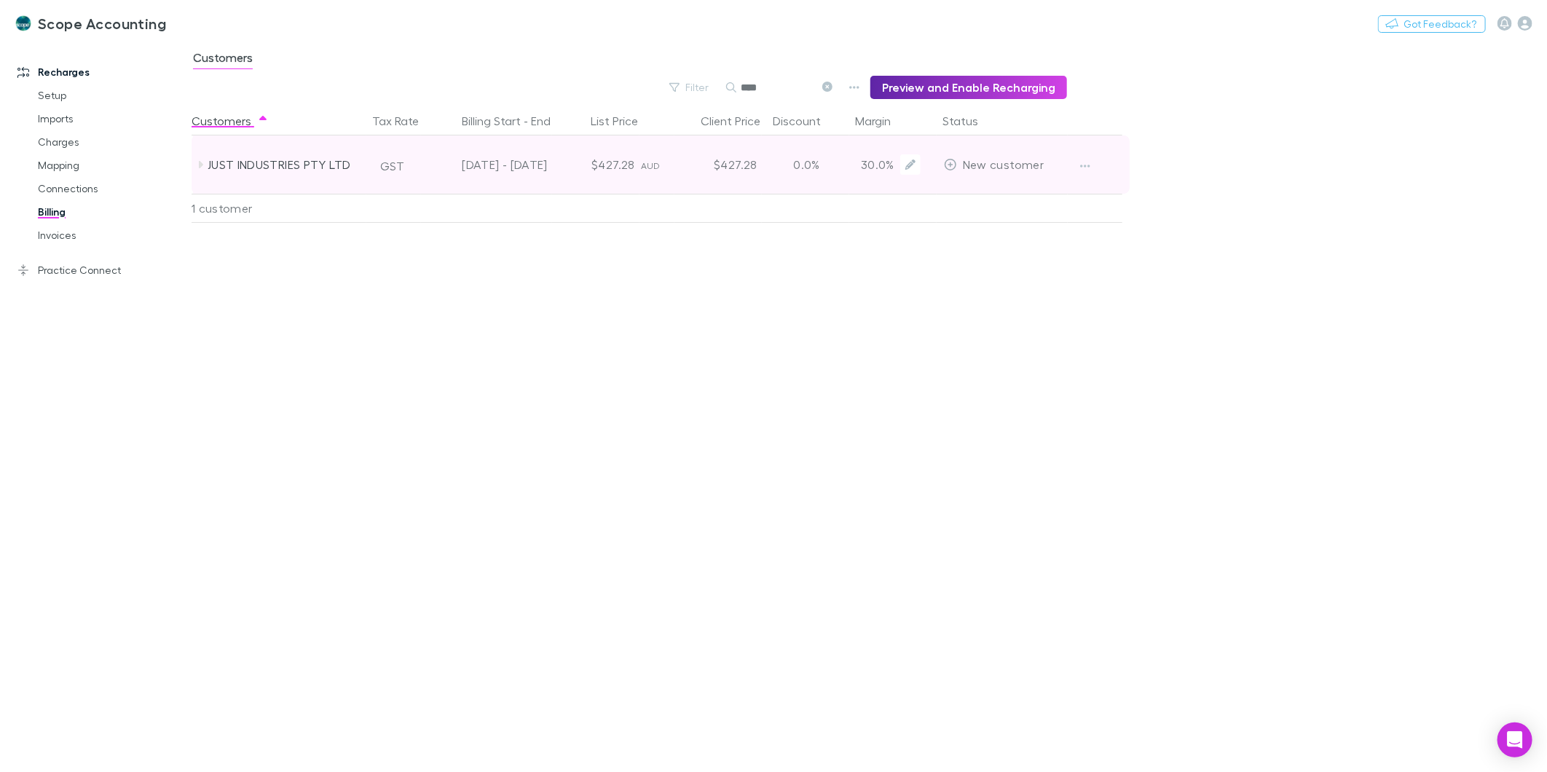
click at [807, 163] on div "0.0%" at bounding box center [806, 165] width 87 height 58
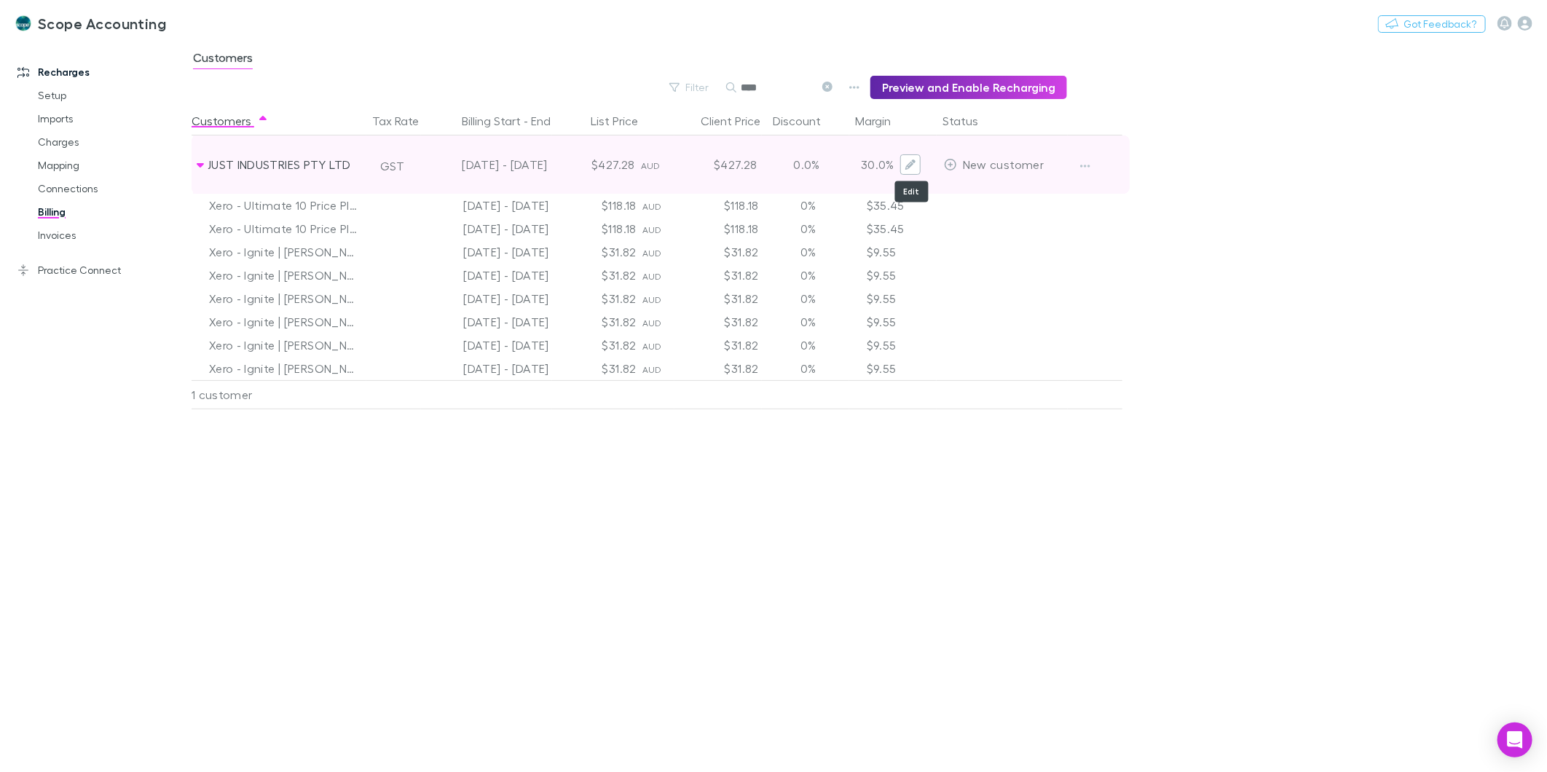
click at [913, 165] on icon "Edit" at bounding box center [911, 165] width 10 height 10
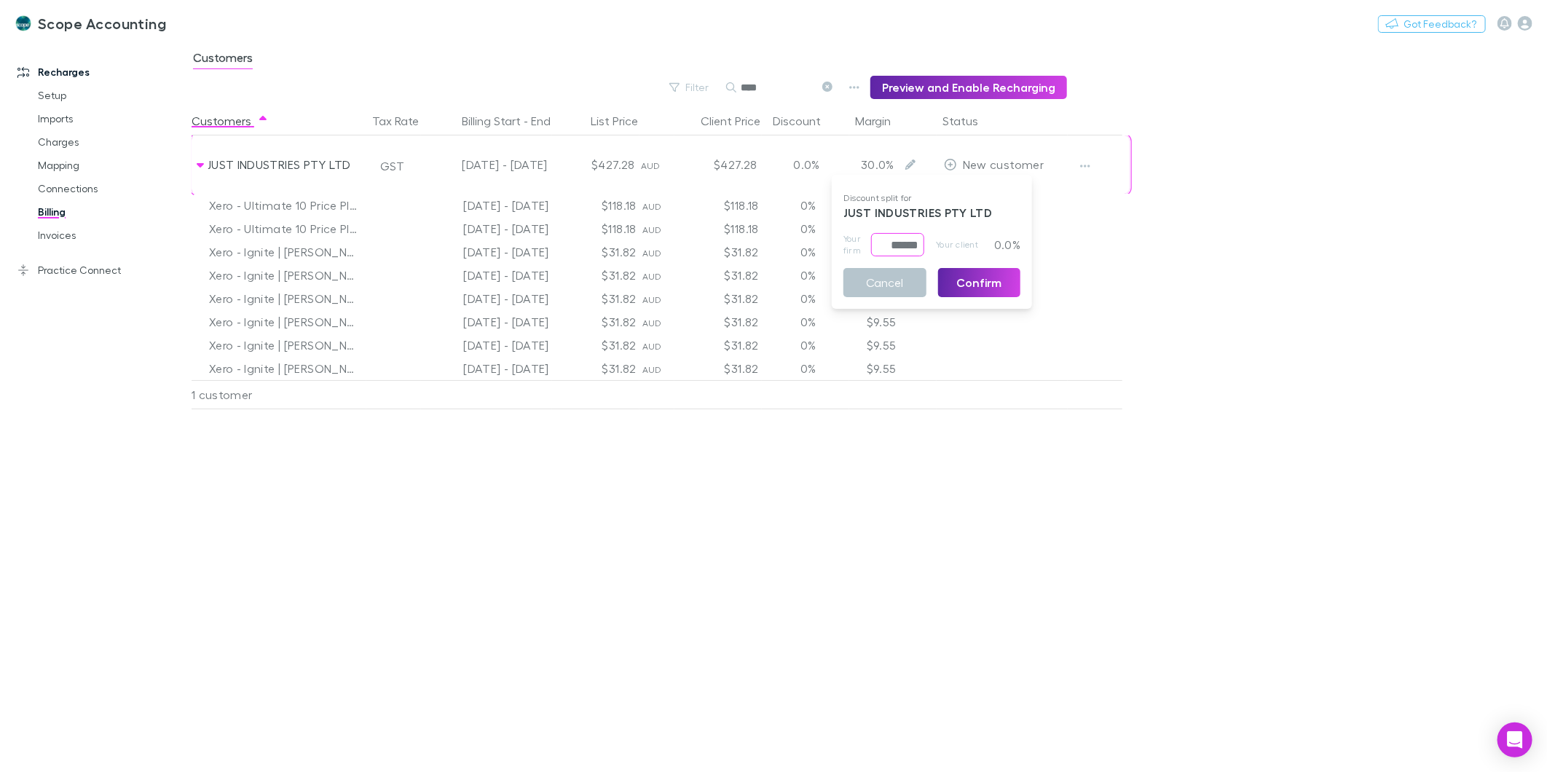
drag, startPoint x: 879, startPoint y: 246, endPoint x: 966, endPoint y: 246, distance: 87.4
click at [966, 246] on div "Your firm ****** ​ Your client 0.0%" at bounding box center [932, 244] width 177 height 23
type input "*****"
click at [976, 283] on button "Confirm" at bounding box center [979, 282] width 83 height 29
click at [1269, 228] on div at bounding box center [773, 386] width 1547 height 772
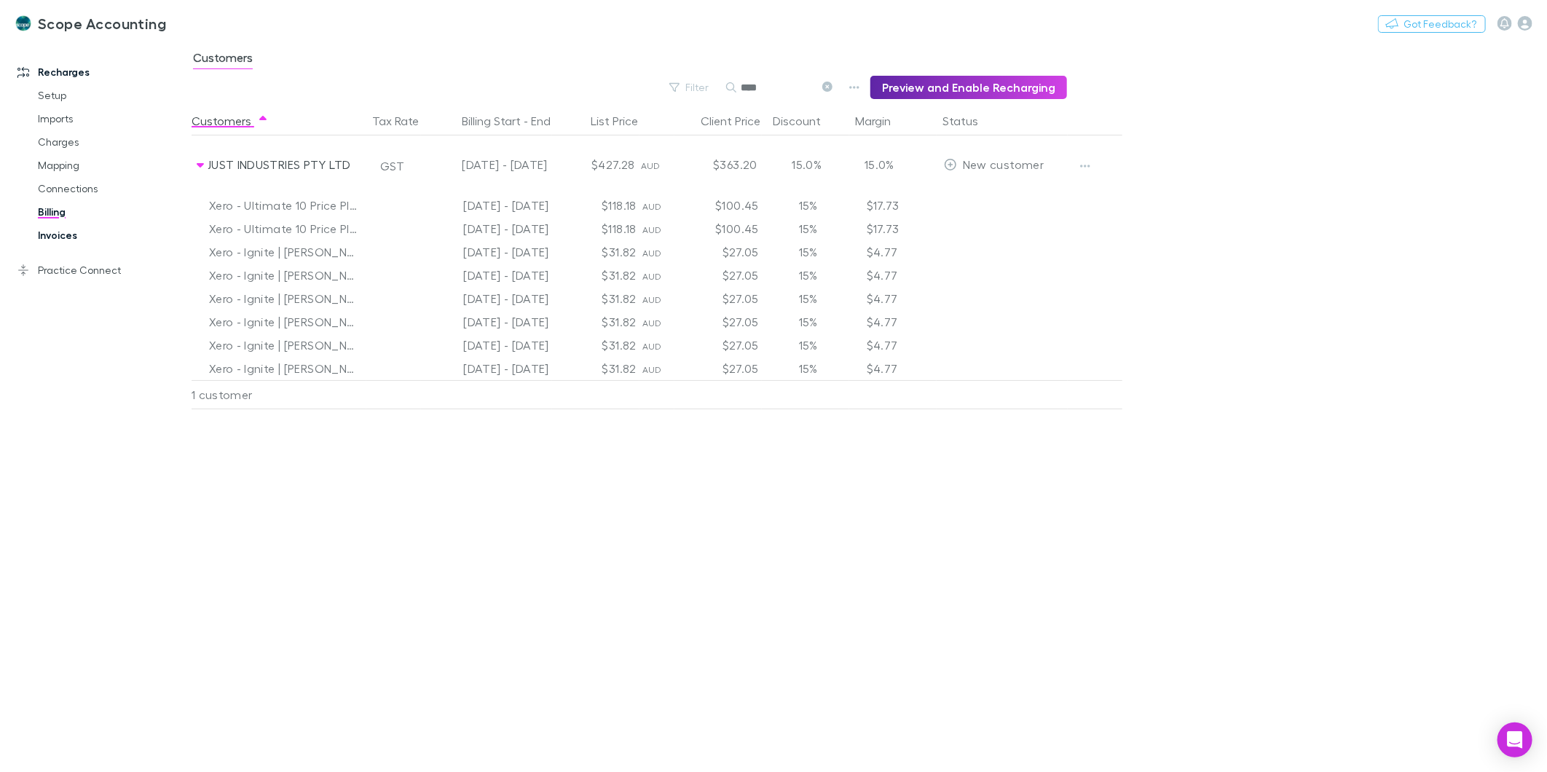
click at [63, 233] on link "Invoices" at bounding box center [112, 235] width 178 height 23
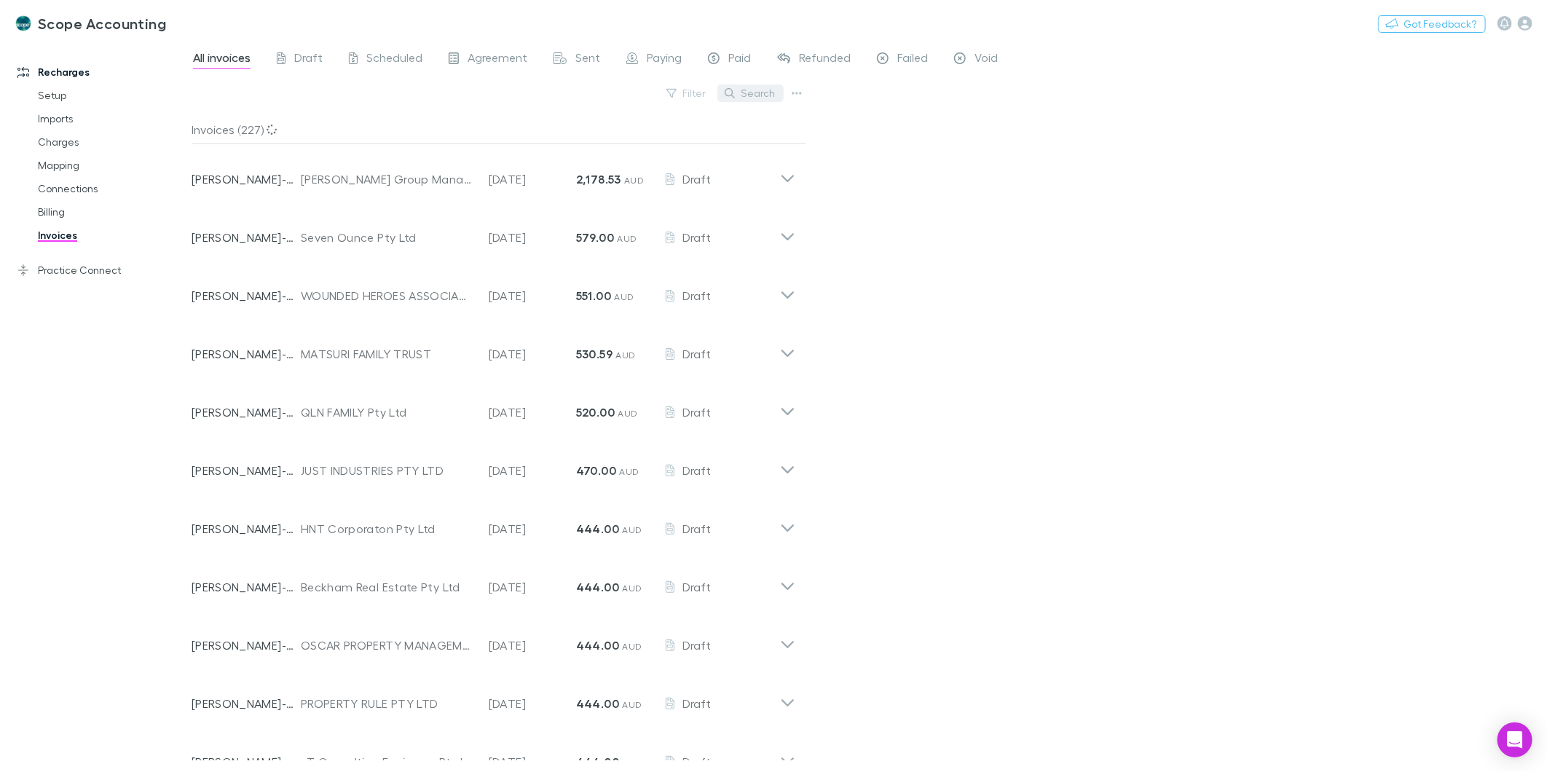
click at [739, 93] on button "Search" at bounding box center [751, 93] width 66 height 17
click at [301, 61] on span "Draft" at bounding box center [308, 59] width 28 height 19
click at [738, 93] on button "Search" at bounding box center [751, 93] width 66 height 17
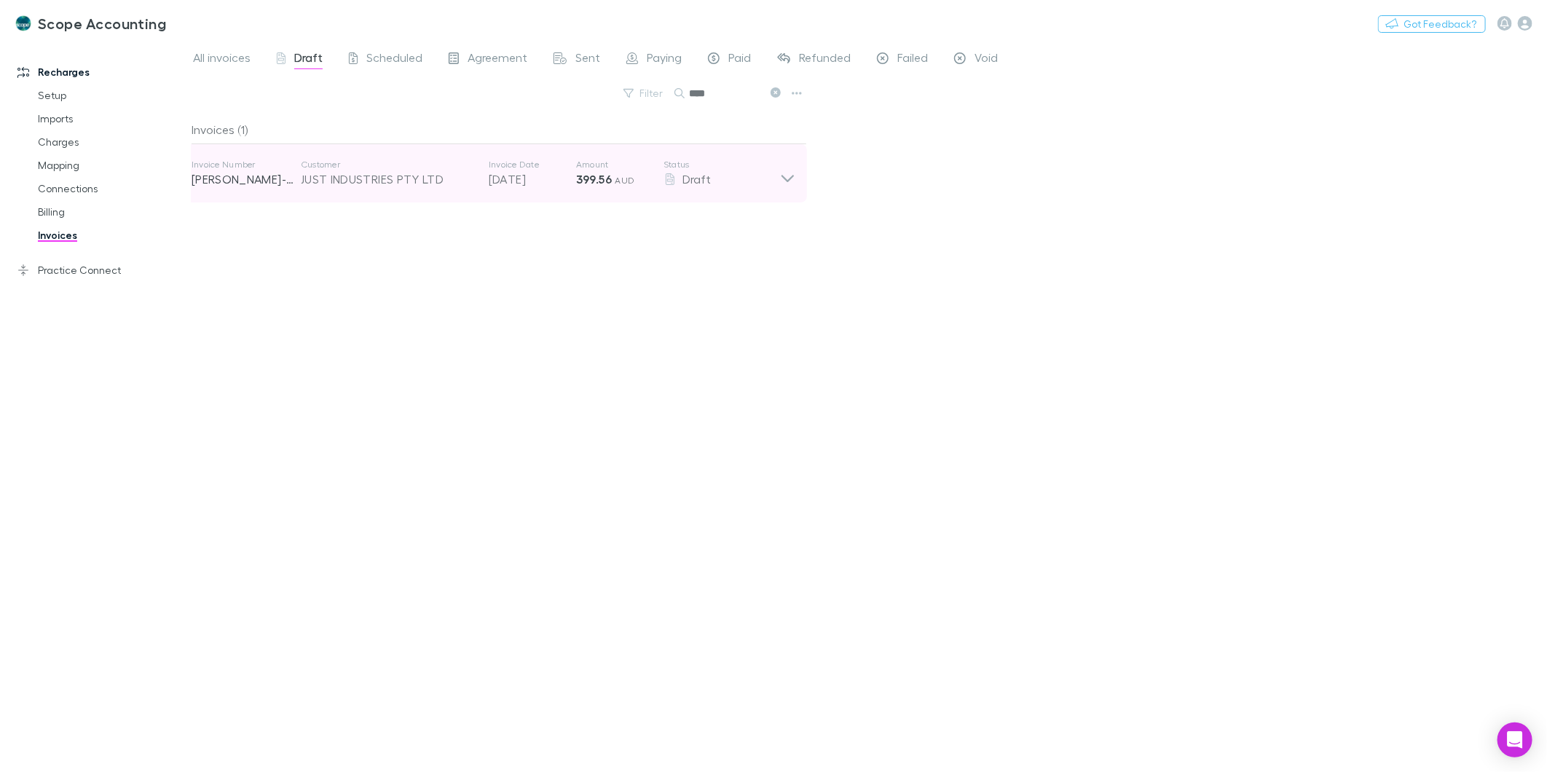
type input "****"
click at [787, 175] on icon at bounding box center [787, 173] width 15 height 29
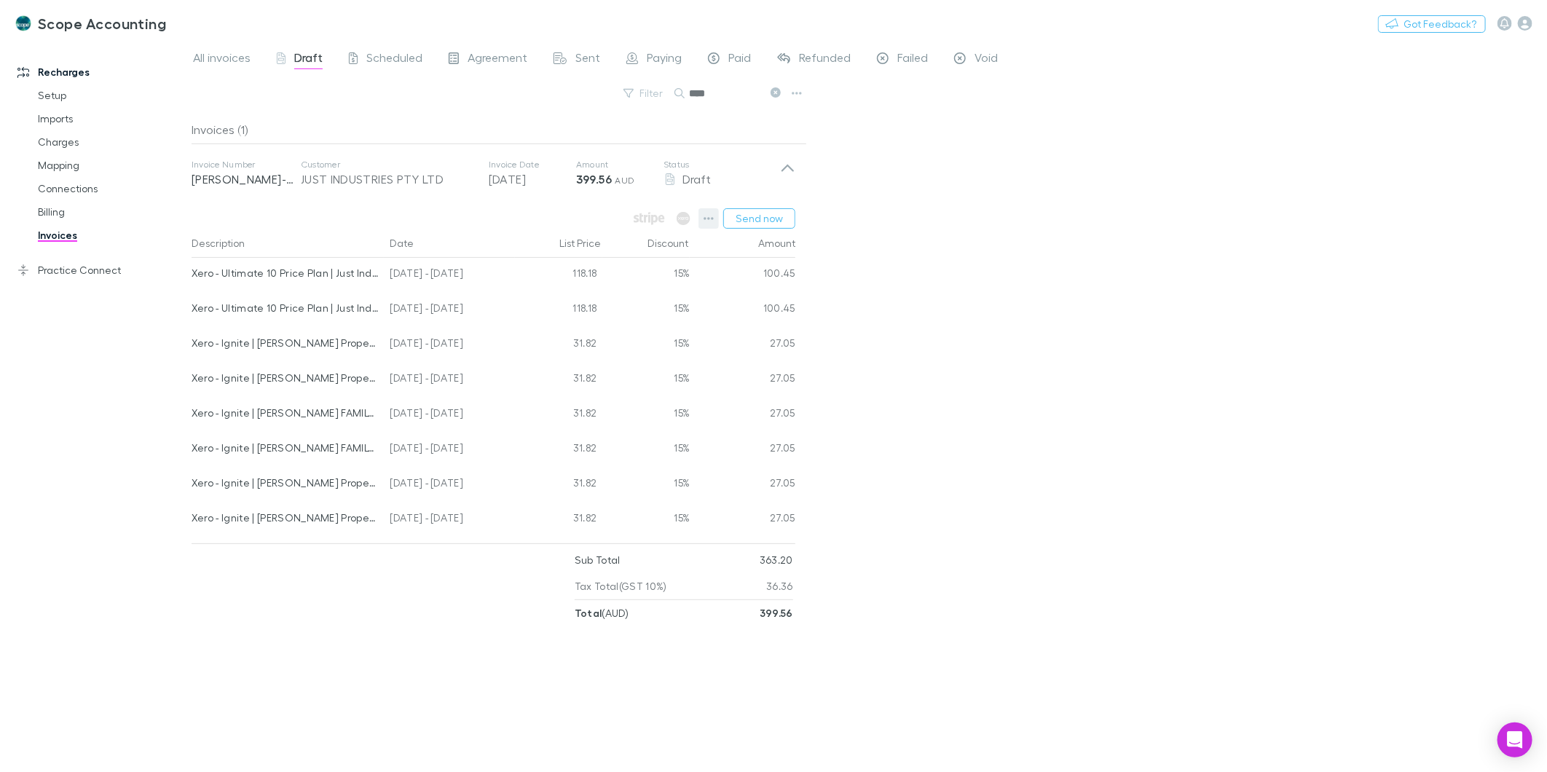
click at [710, 215] on icon "button" at bounding box center [709, 219] width 10 height 12
click at [951, 351] on div at bounding box center [773, 386] width 1547 height 772
click at [58, 210] on link "Billing" at bounding box center [112, 211] width 178 height 23
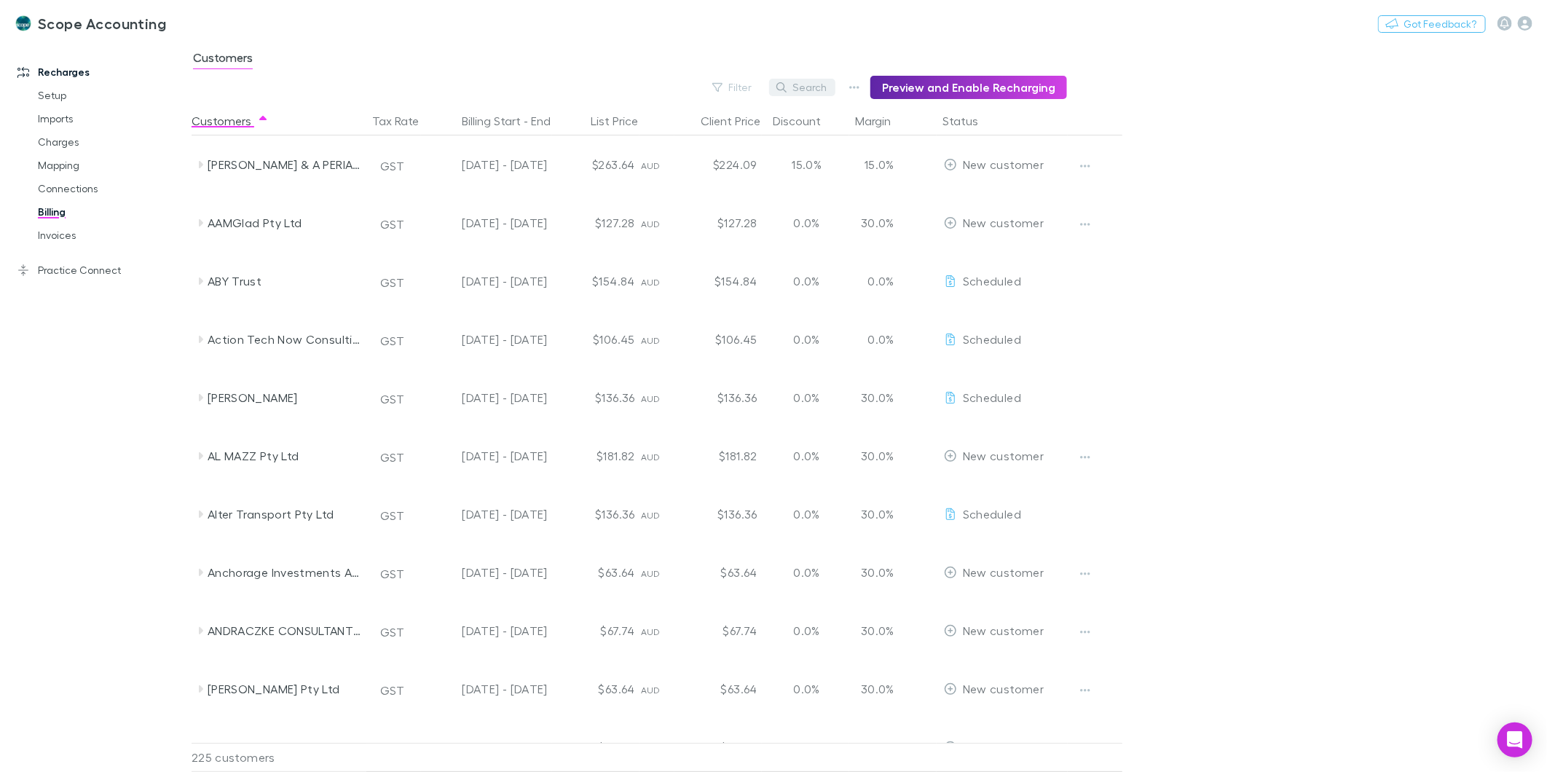
click at [809, 93] on button "Search" at bounding box center [802, 87] width 66 height 17
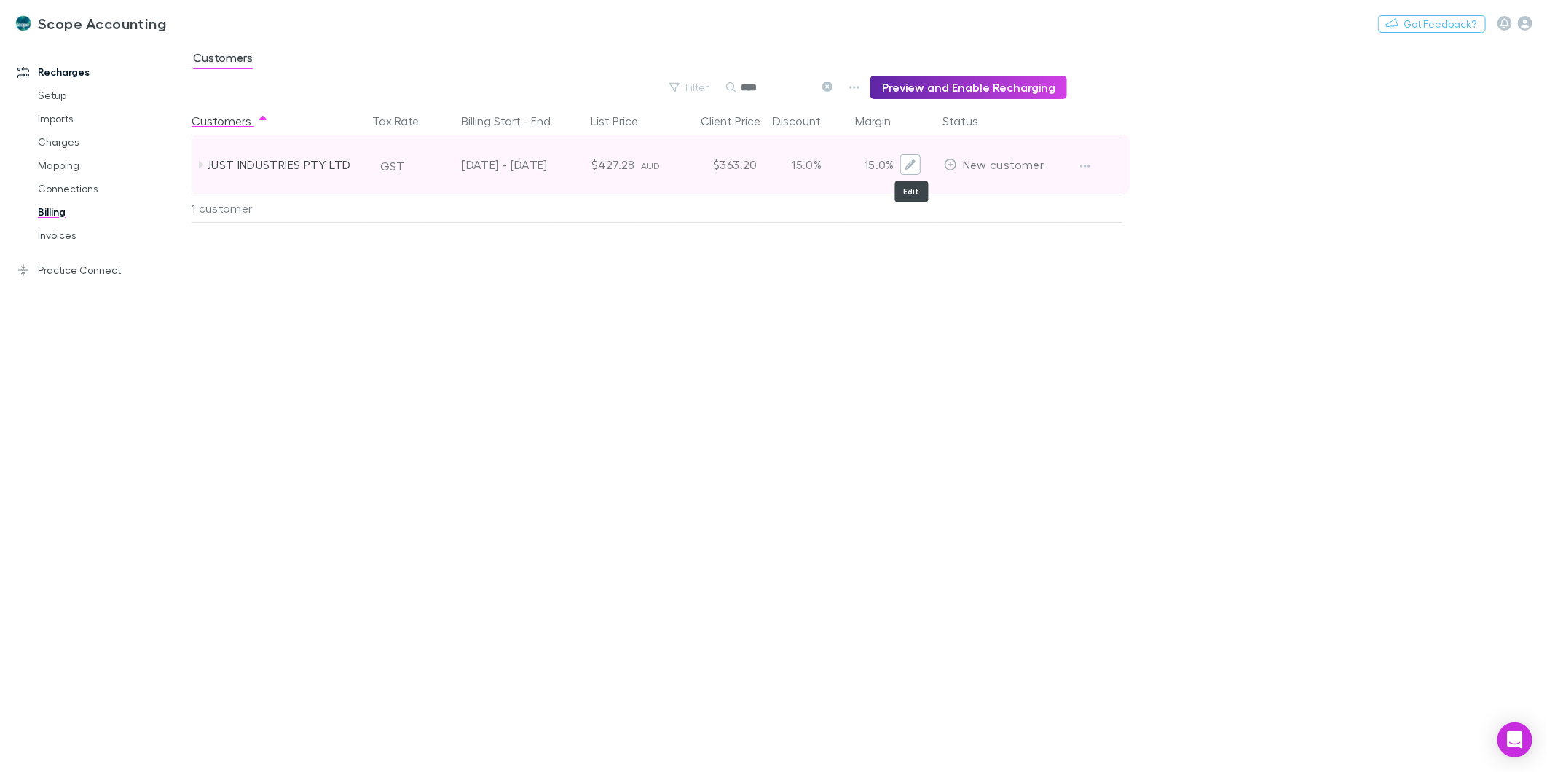
type input "****"
click at [918, 165] on button "Edit" at bounding box center [910, 164] width 20 height 20
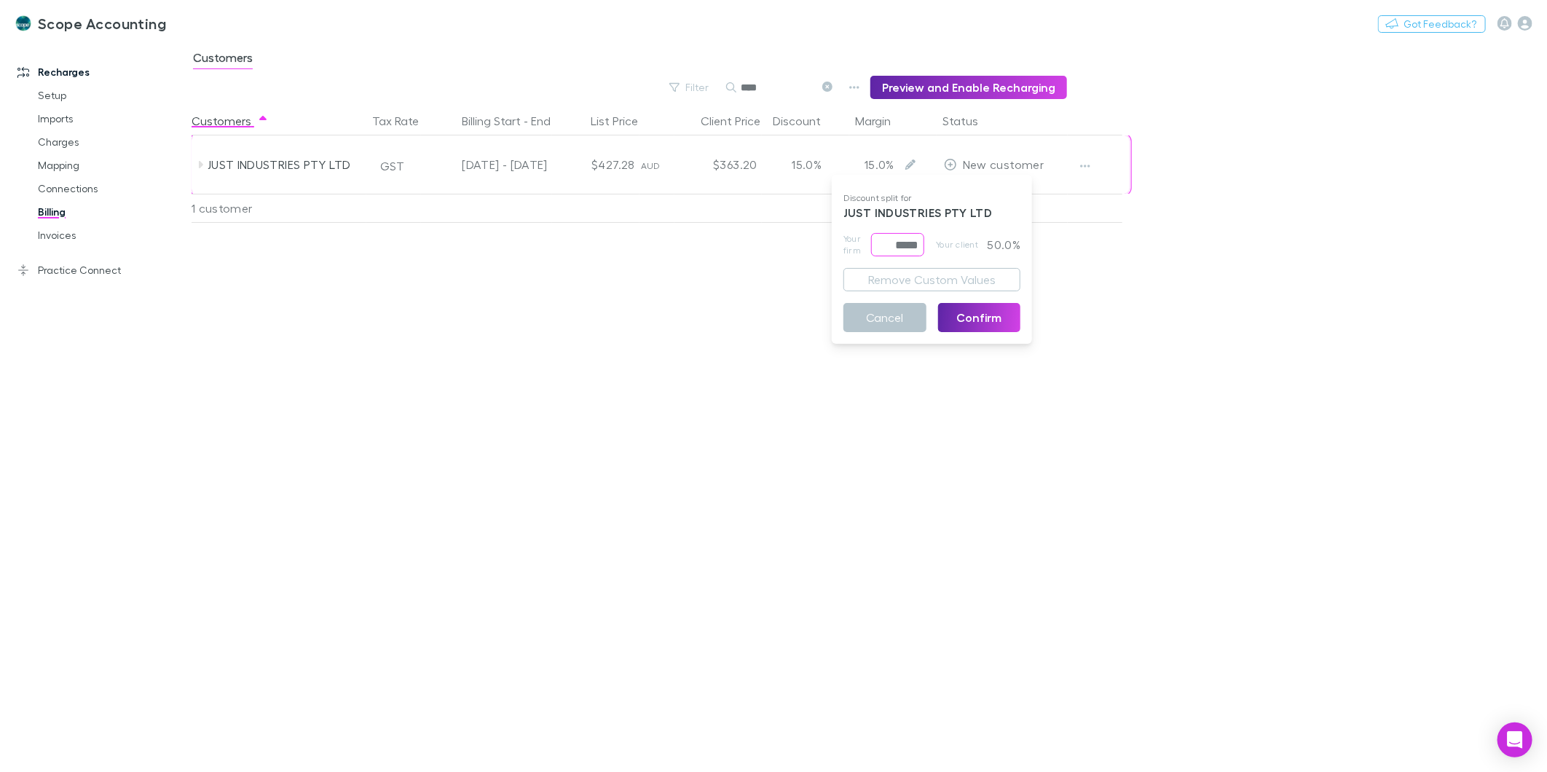
drag, startPoint x: 877, startPoint y: 241, endPoint x: 1007, endPoint y: 241, distance: 129.7
click at [1005, 243] on div "Your firm ***** ​ Your client 50.0%" at bounding box center [932, 244] width 177 height 23
type input "*****"
click at [978, 310] on button "Confirm" at bounding box center [979, 317] width 83 height 29
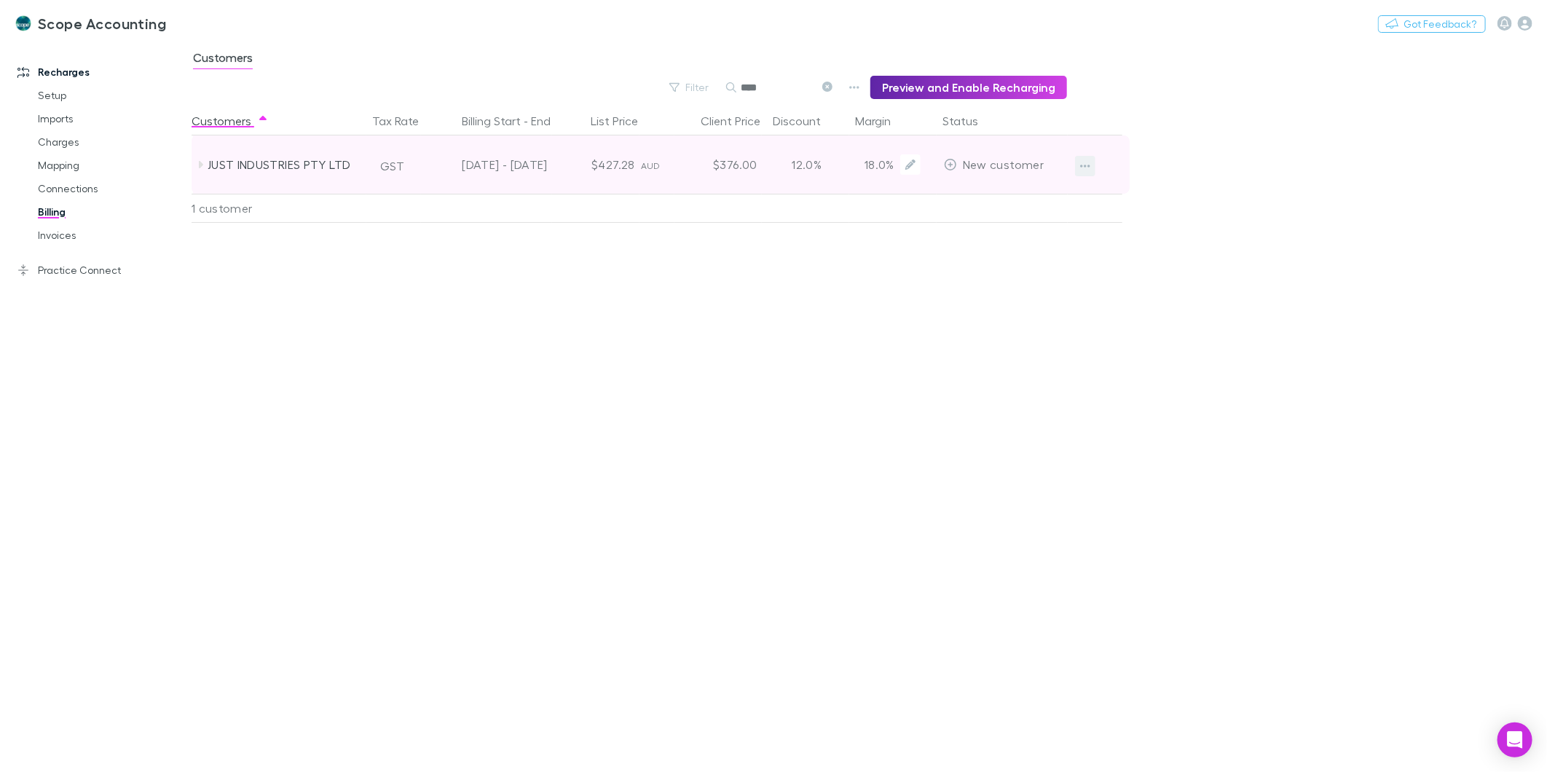
click at [1086, 168] on icon "button" at bounding box center [1085, 166] width 10 height 12
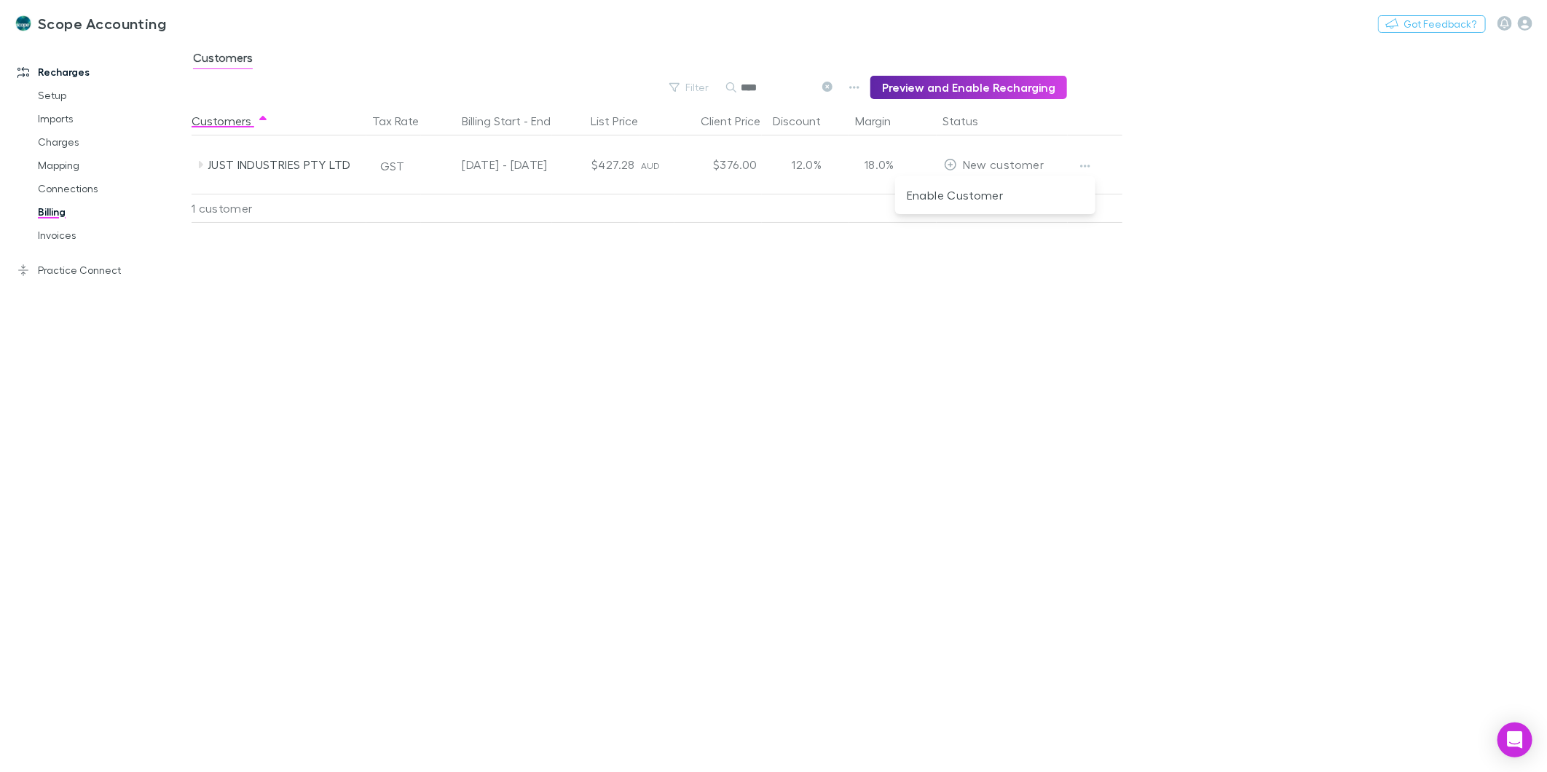
click at [1235, 152] on div at bounding box center [773, 386] width 1547 height 772
drag, startPoint x: 56, startPoint y: 233, endPoint x: 52, endPoint y: 223, distance: 11.1
click at [56, 233] on link "Invoices" at bounding box center [112, 235] width 178 height 23
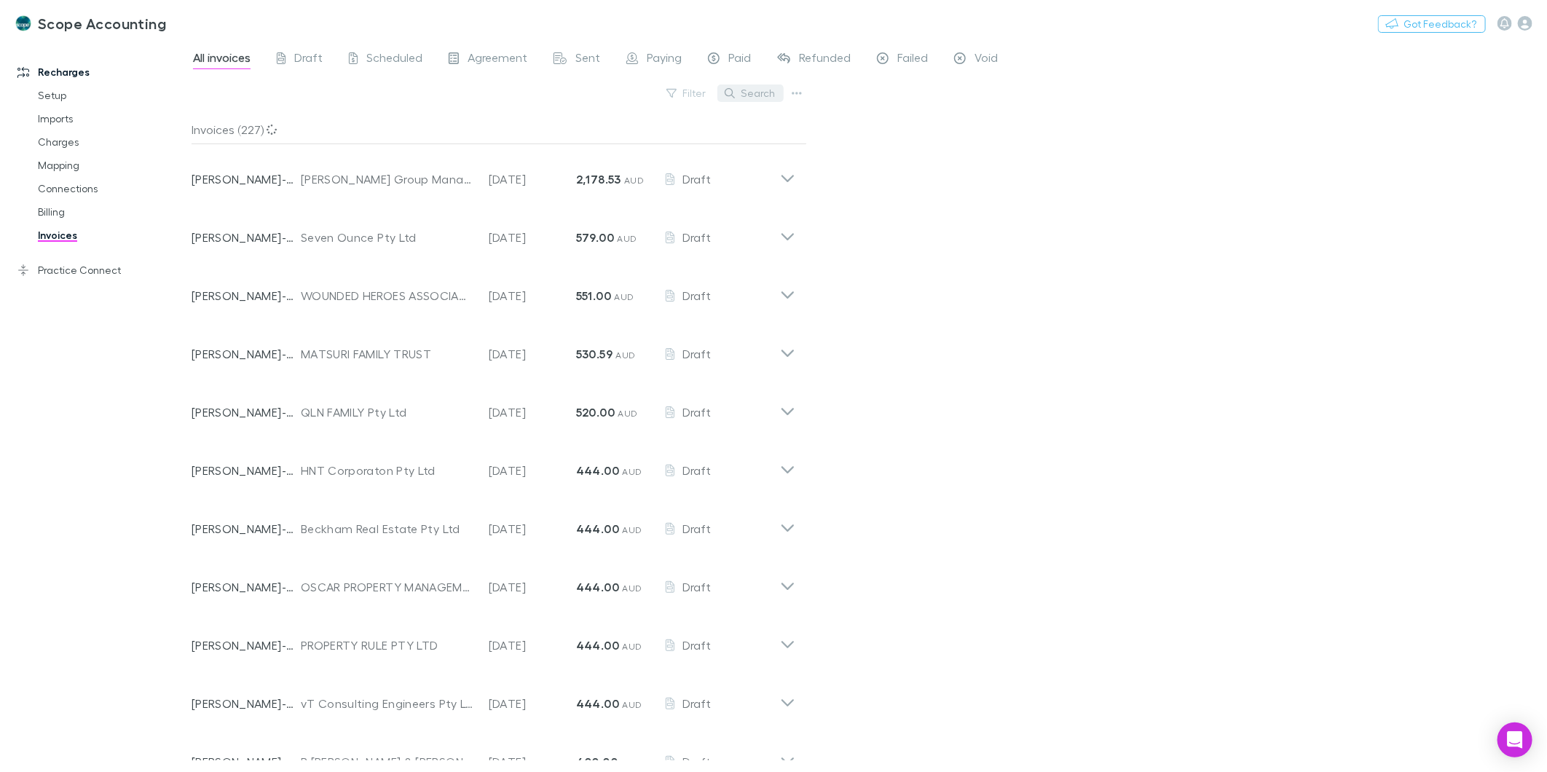
click at [733, 97] on icon "button" at bounding box center [730, 93] width 10 height 10
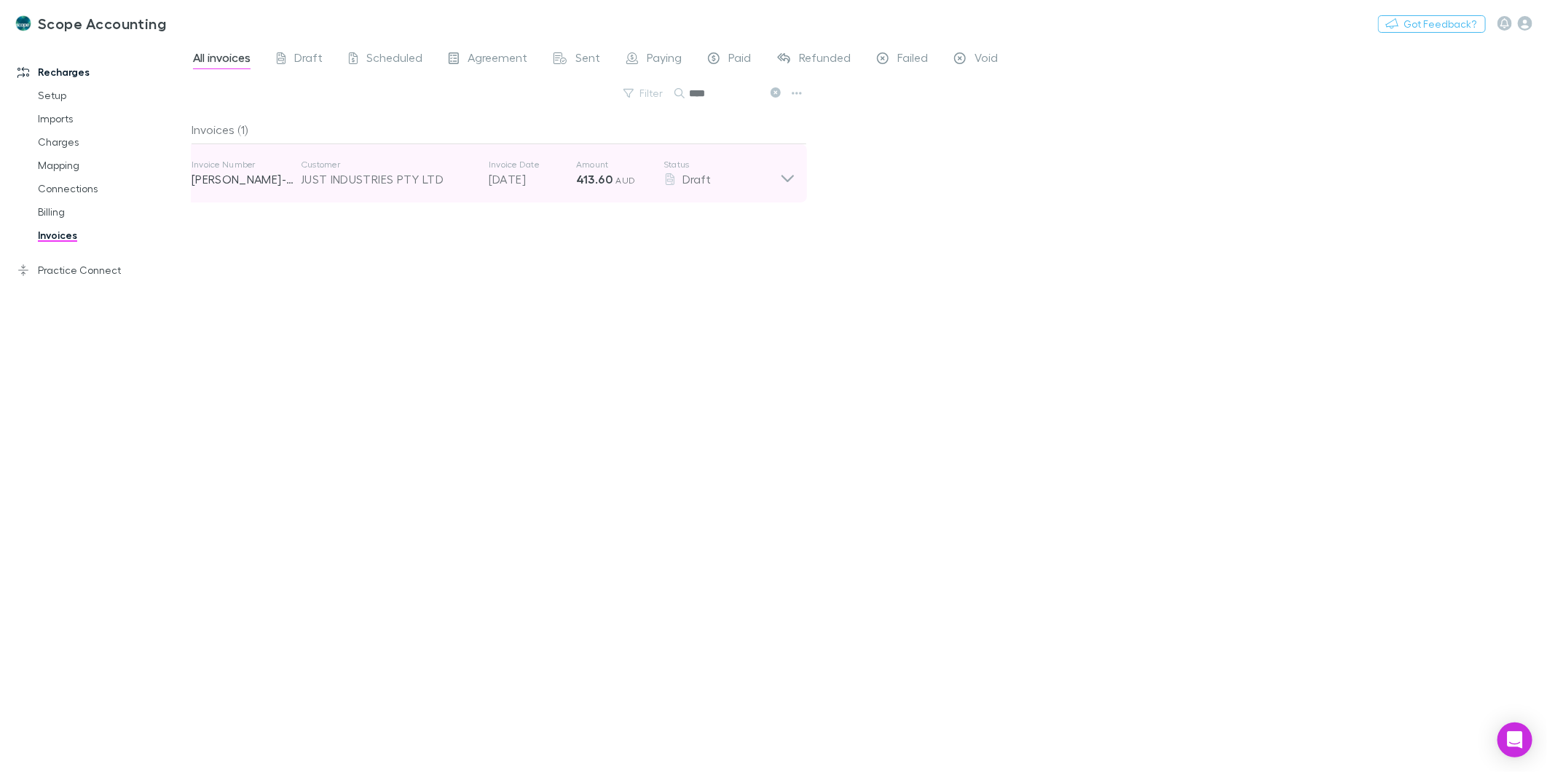
type input "****"
click at [790, 179] on icon at bounding box center [788, 178] width 12 height 7
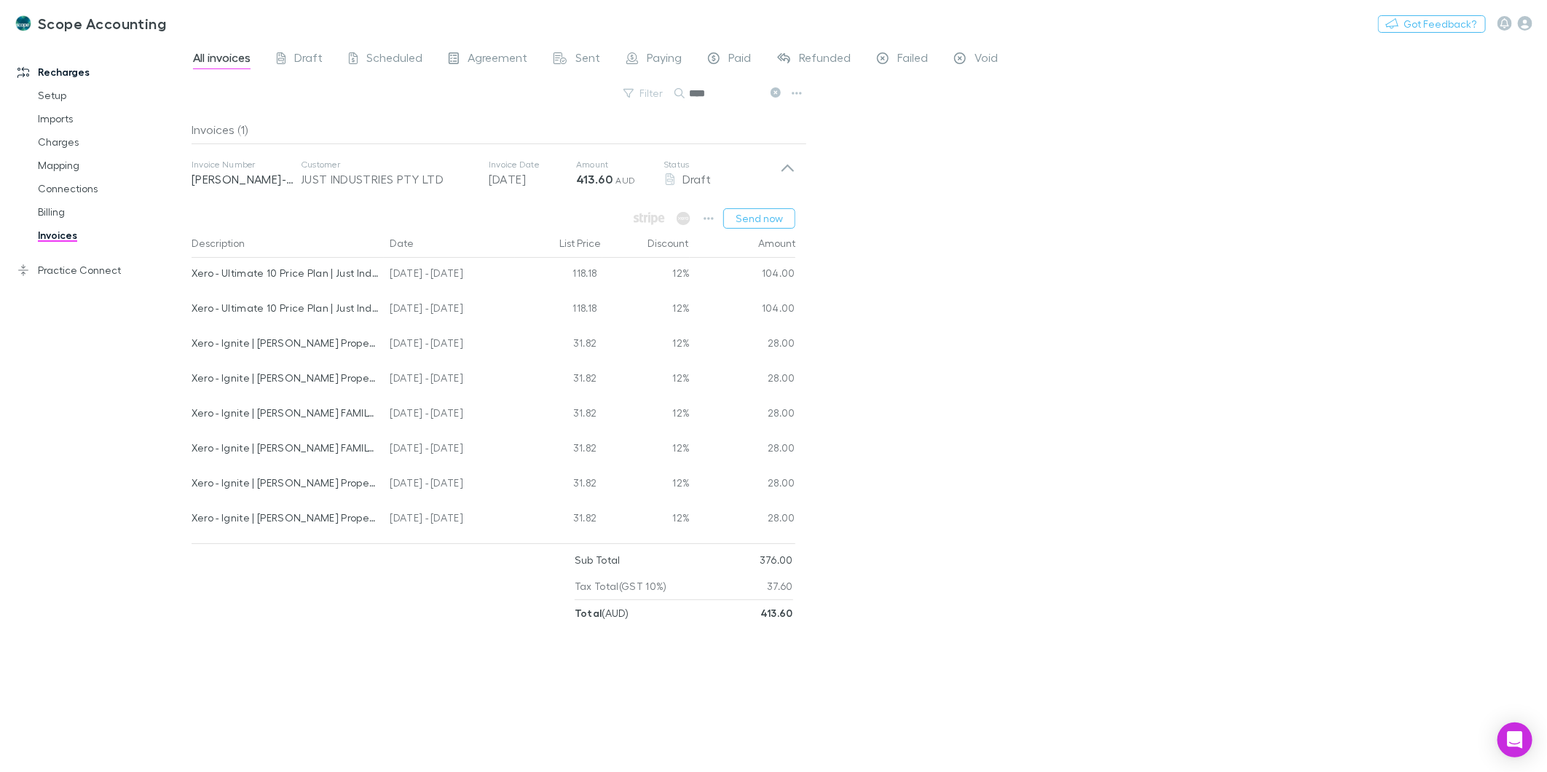
click at [986, 326] on div "All invoices Draft Scheduled Agreement Sent Paying Paid Refunded Failed Void Fi…" at bounding box center [870, 406] width 1356 height 731
click at [746, 226] on button "Send now" at bounding box center [759, 218] width 72 height 20
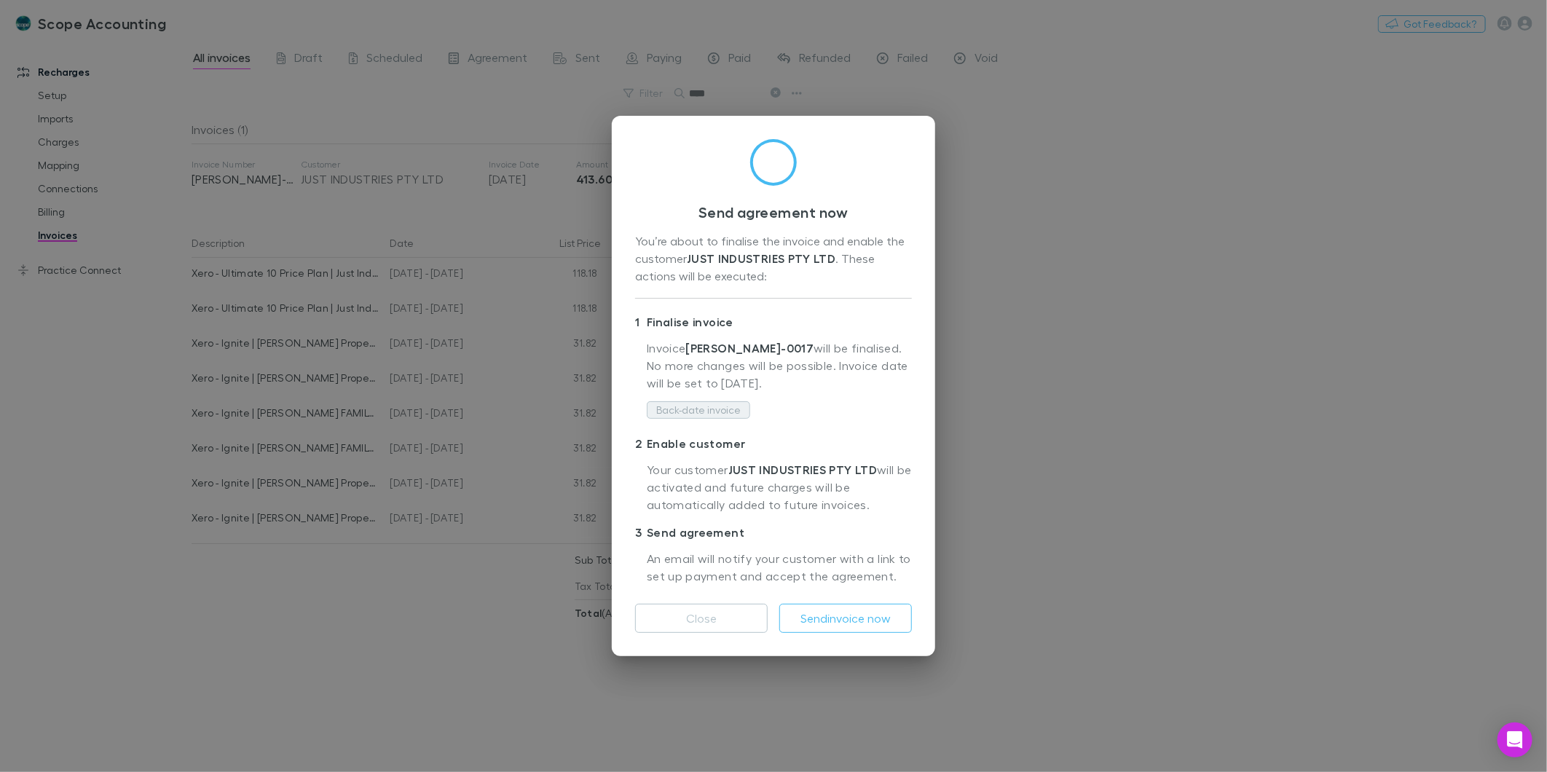
click at [699, 407] on button "Back-date invoice" at bounding box center [698, 409] width 103 height 17
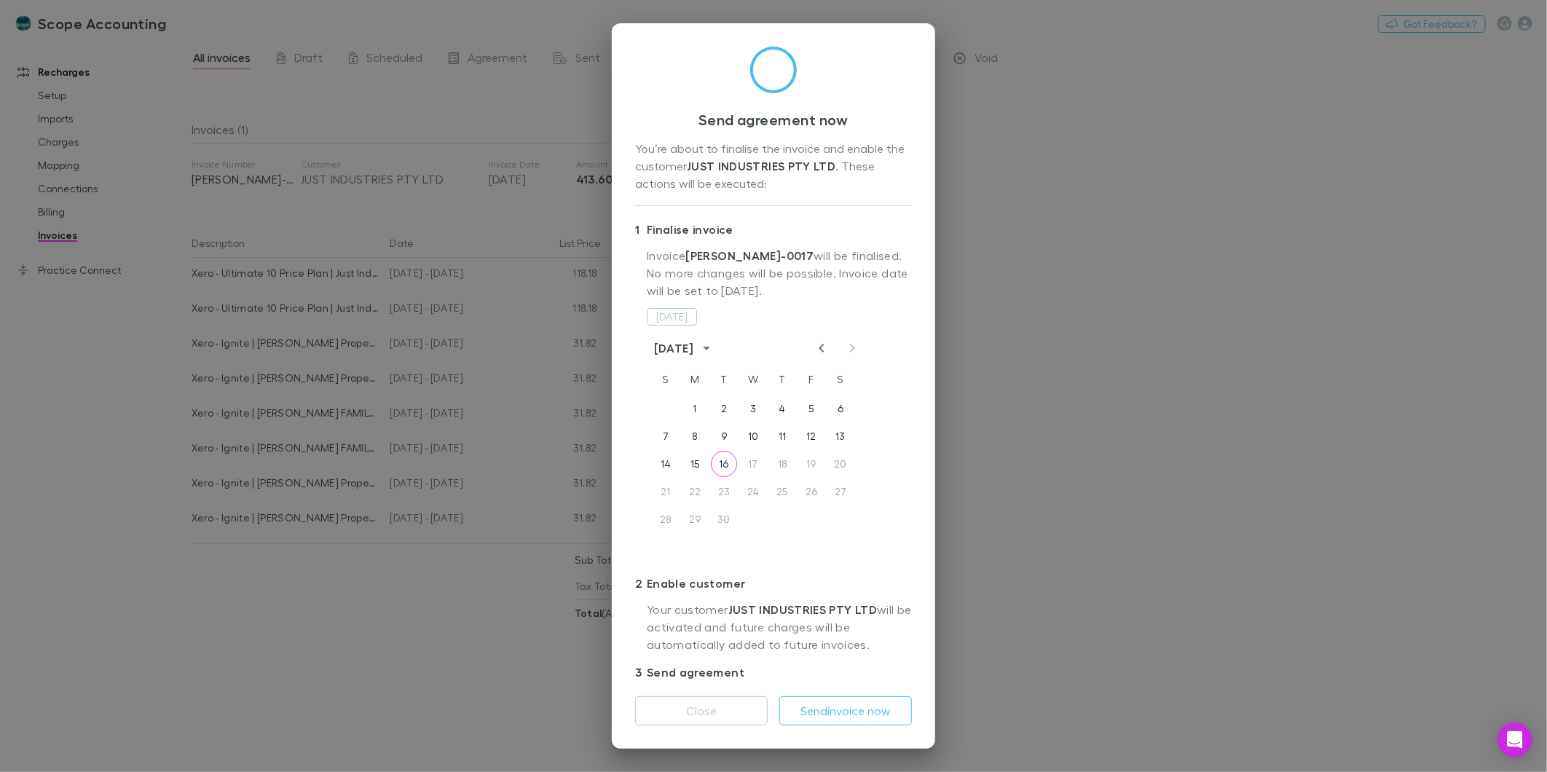
click at [731, 454] on div "14 15 16 17 18 19 20" at bounding box center [753, 464] width 233 height 26
click at [678, 316] on button "[DATE]" at bounding box center [672, 316] width 50 height 17
click at [882, 548] on div "[DATE] S M T W T F S 1 2 3 4 5 6 7 8 9 10 11 12 13 14 15 16 17 18 19 20 21 22 2…" at bounding box center [753, 447] width 318 height 243
click at [729, 462] on button "16" at bounding box center [724, 464] width 26 height 26
click at [726, 462] on button "16" at bounding box center [724, 464] width 26 height 26
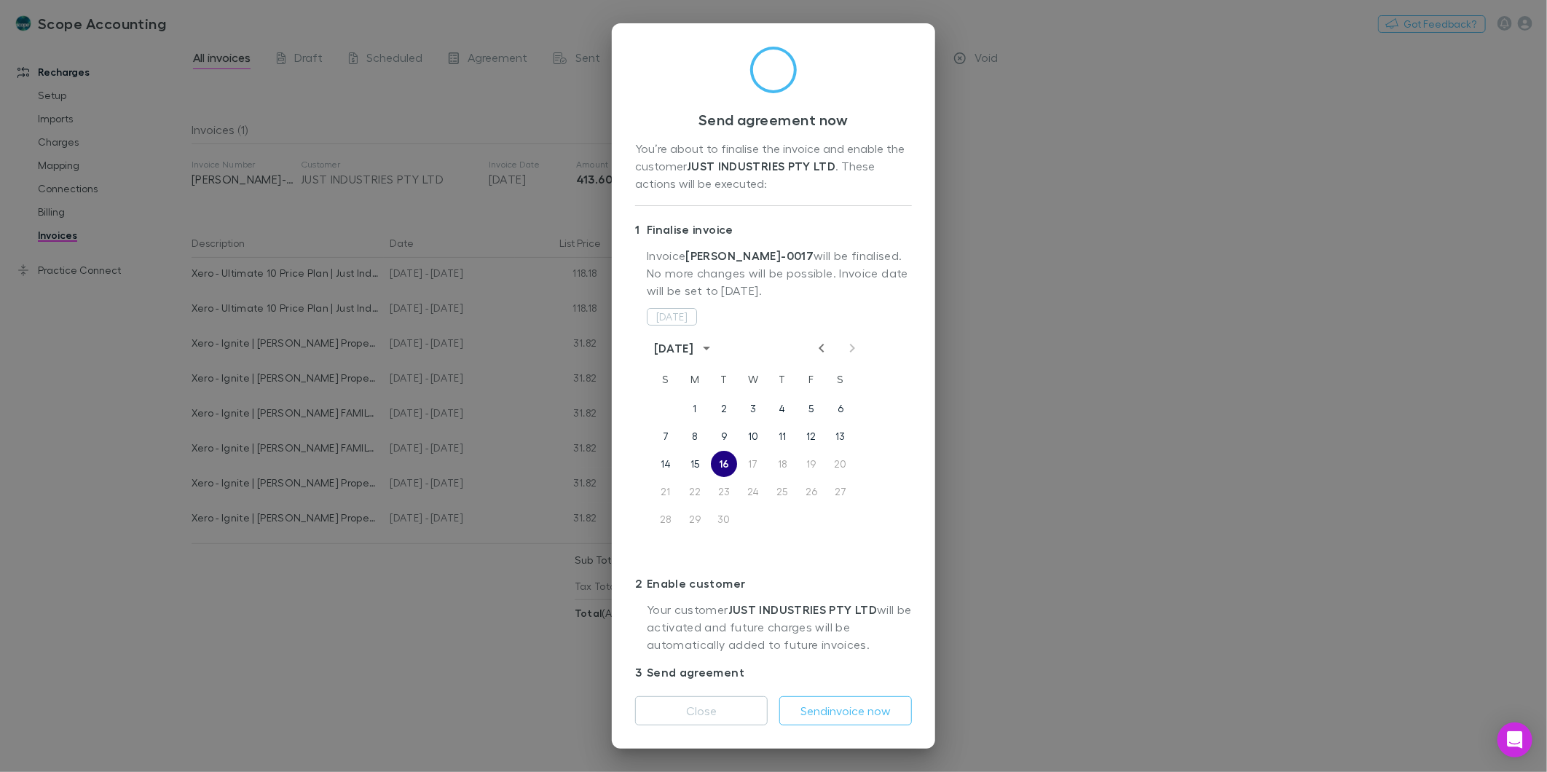
click at [726, 462] on button "16" at bounding box center [724, 464] width 26 height 26
click at [1037, 386] on div "Send agreement now You’re about to finalise the invoice and enable the customer…" at bounding box center [773, 386] width 1547 height 772
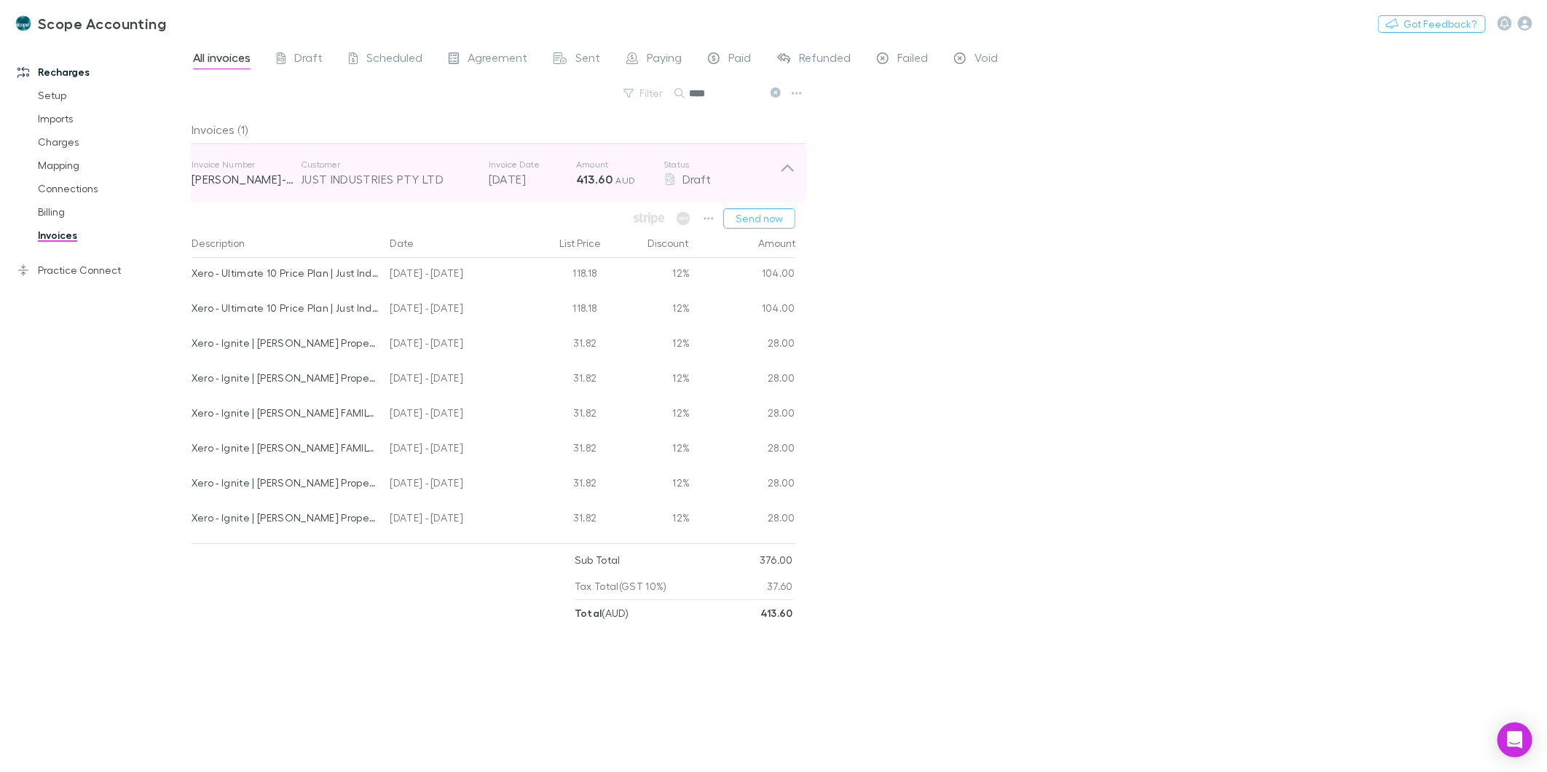
click at [533, 185] on p "[DATE]" at bounding box center [532, 178] width 87 height 17
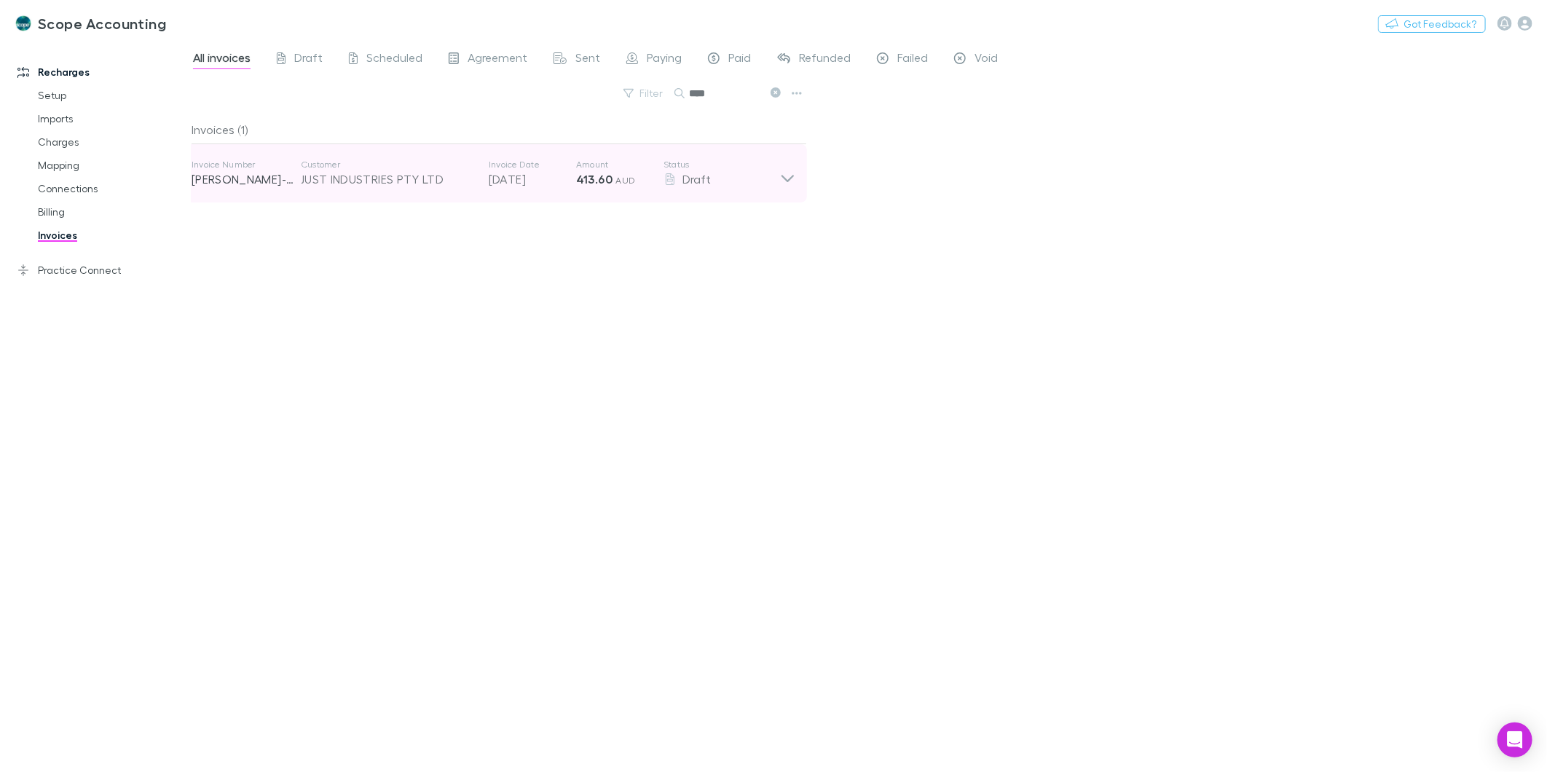
click at [533, 180] on p "[DATE]" at bounding box center [532, 178] width 87 height 17
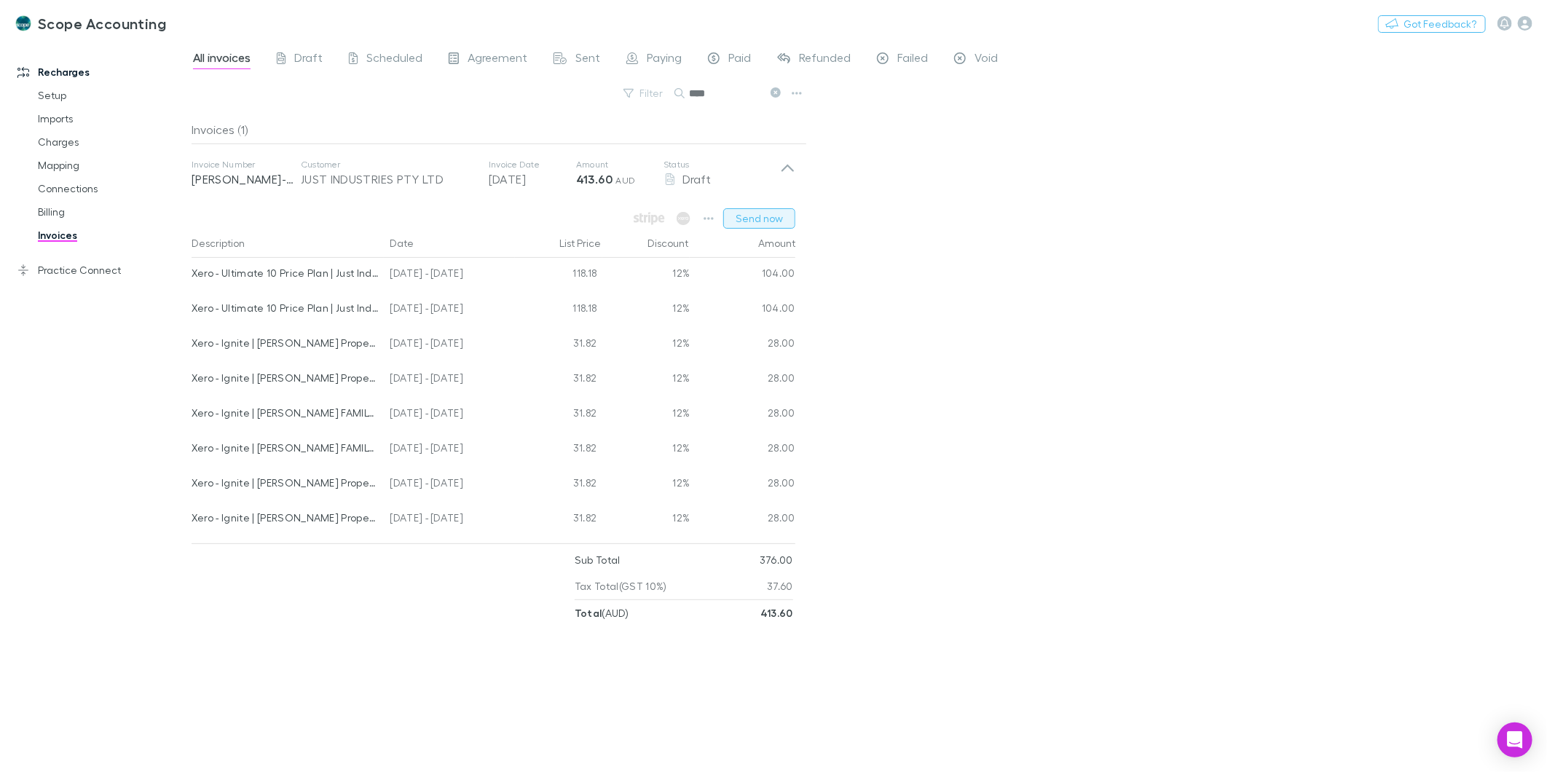
click at [772, 222] on button "Send now" at bounding box center [759, 218] width 72 height 20
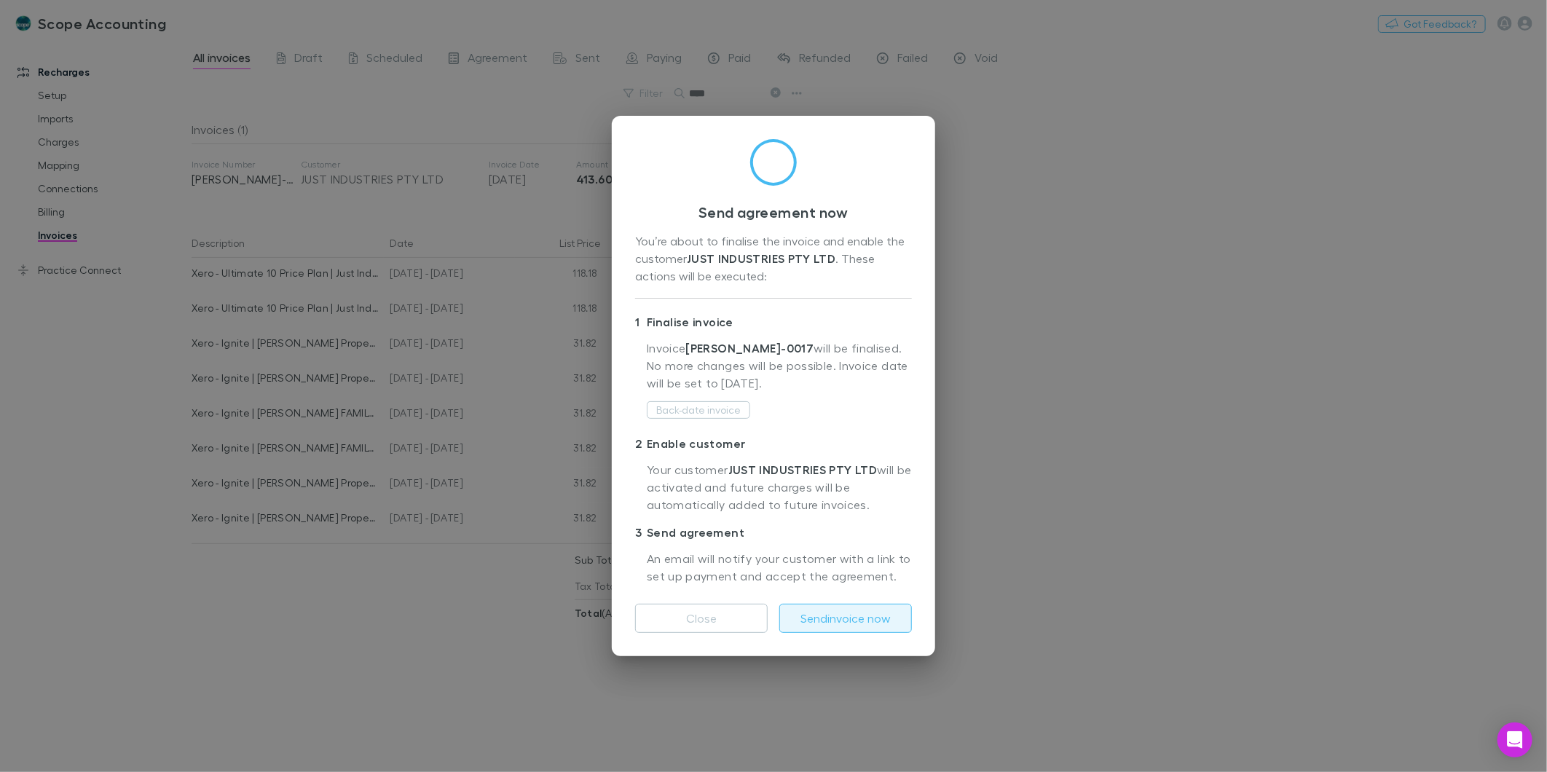
click at [865, 622] on button "Send invoice now" at bounding box center [846, 618] width 133 height 29
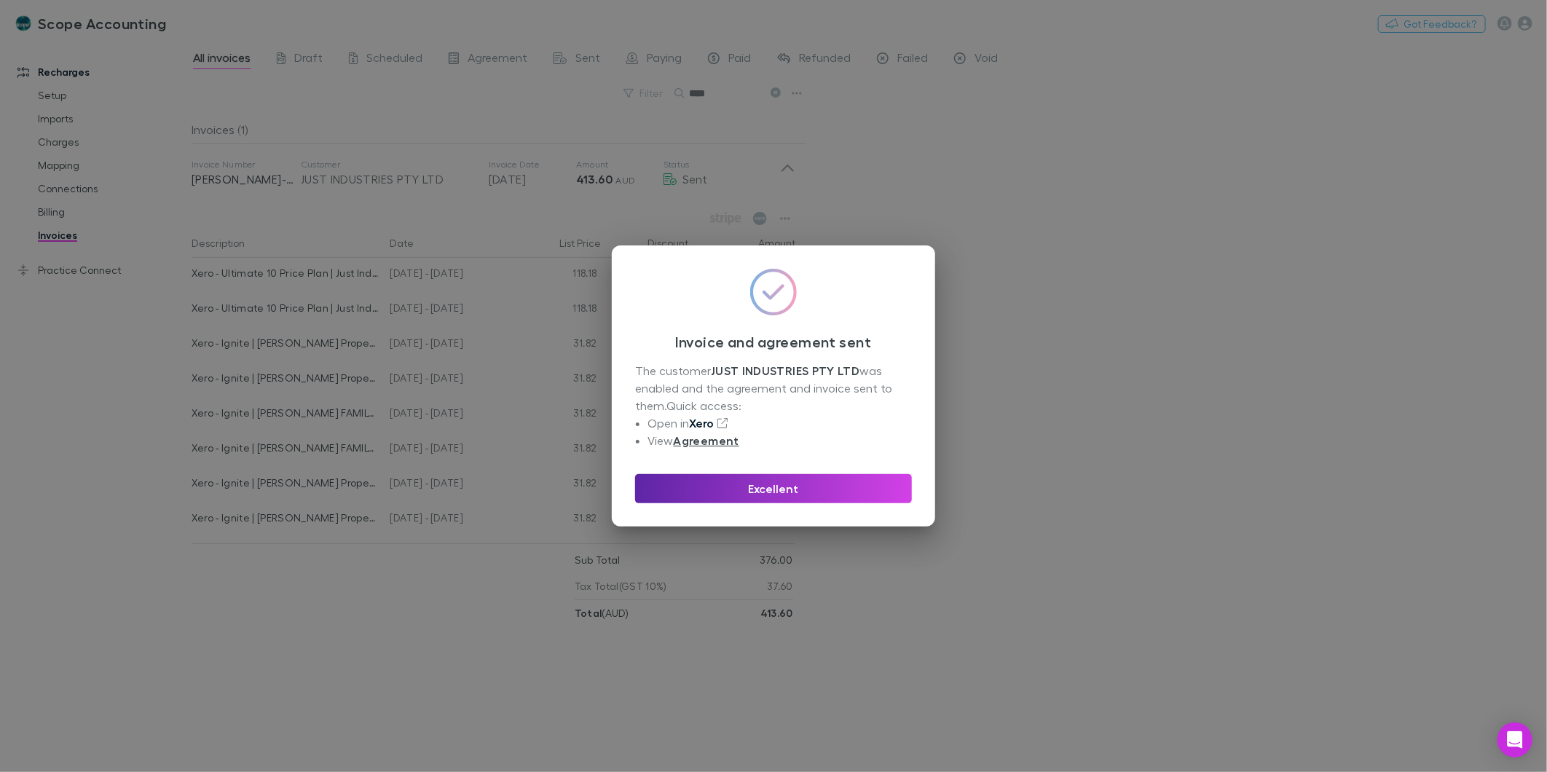
click at [705, 424] on link "Xero" at bounding box center [702, 423] width 25 height 15
drag, startPoint x: 743, startPoint y: 498, endPoint x: 688, endPoint y: 514, distance: 57.6
click at [743, 498] on button "Excellent" at bounding box center [773, 488] width 277 height 29
